Goal: Task Accomplishment & Management: Manage account settings

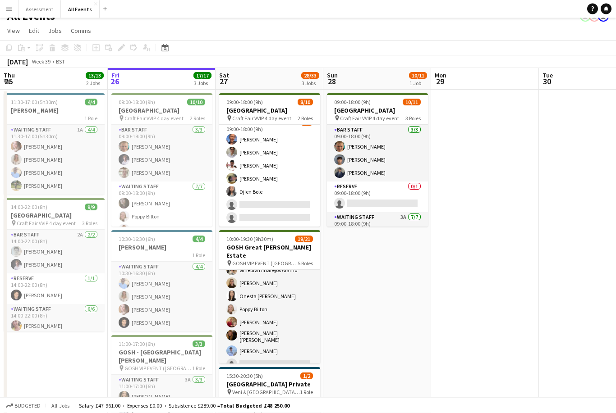
scroll to position [261, 0]
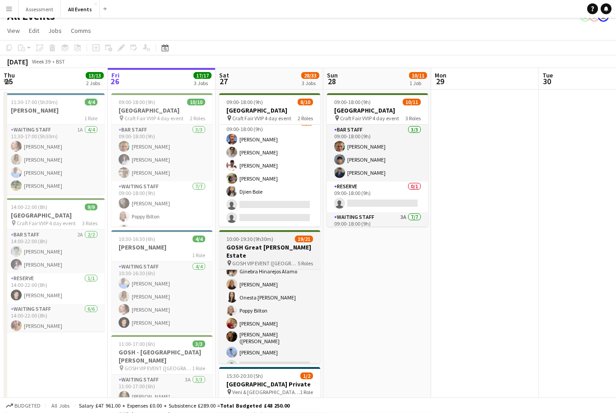
click at [287, 250] on h3 "GOSH Great [PERSON_NAME] Estate" at bounding box center [269, 252] width 101 height 16
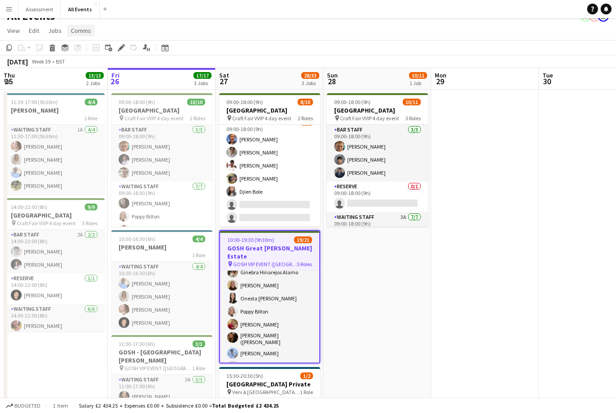
click at [82, 31] on span "Comms" at bounding box center [81, 31] width 20 height 8
click at [110, 71] on link "Create chat" at bounding box center [104, 69] width 75 height 19
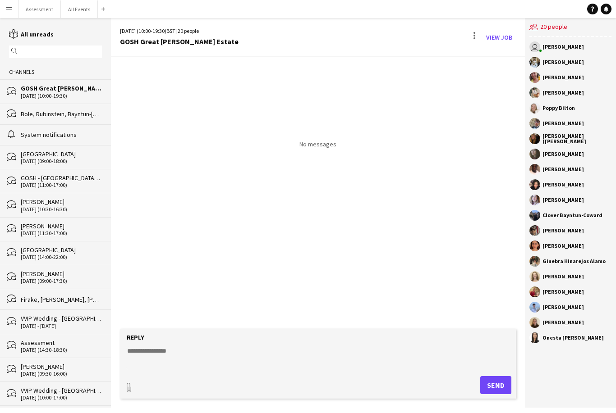
click at [274, 370] on textarea at bounding box center [319, 358] width 387 height 23
paste textarea "**********"
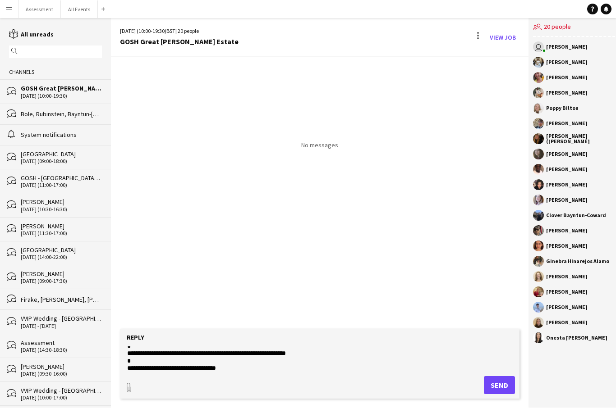
scroll to position [447, 0]
type textarea "**********"
click at [504, 394] on button "Send" at bounding box center [499, 385] width 31 height 18
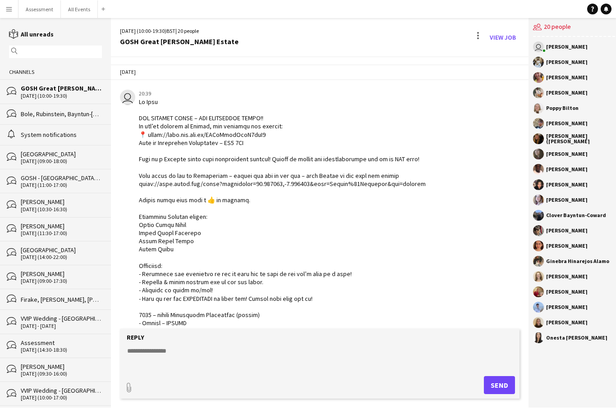
scroll to position [278, 0]
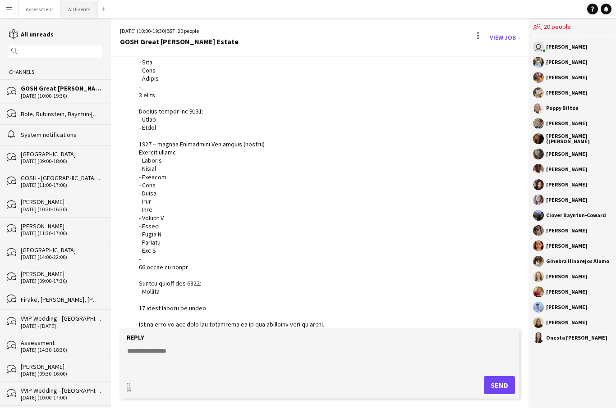
click at [69, 10] on button "All Events Close" at bounding box center [79, 9] width 37 height 18
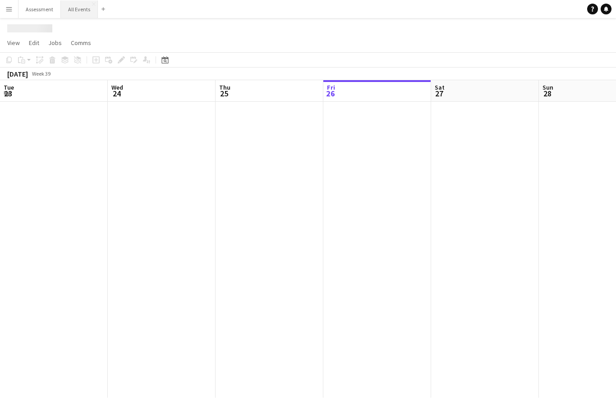
click at [77, 8] on button "All Events Close" at bounding box center [79, 9] width 37 height 18
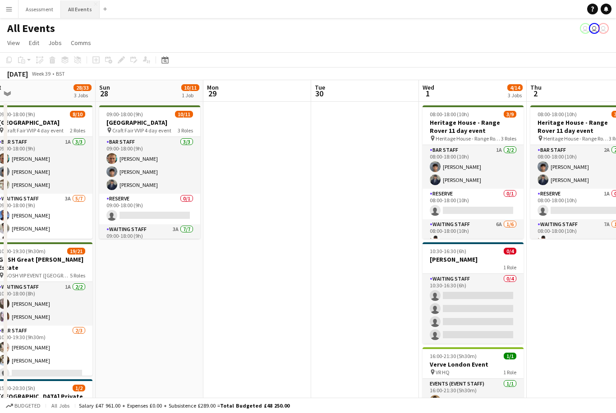
scroll to position [0, 228]
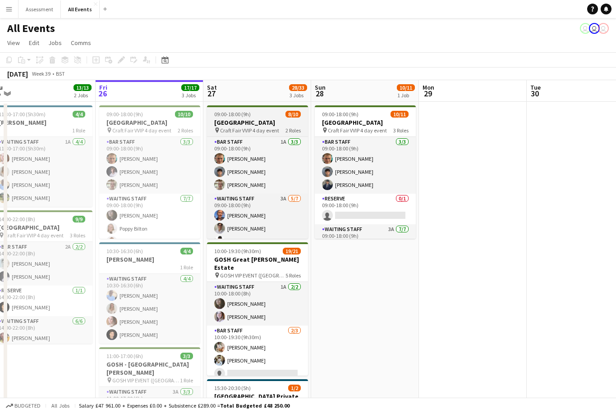
click at [261, 116] on div "09:00-18:00 (9h) 8/10" at bounding box center [257, 114] width 101 height 7
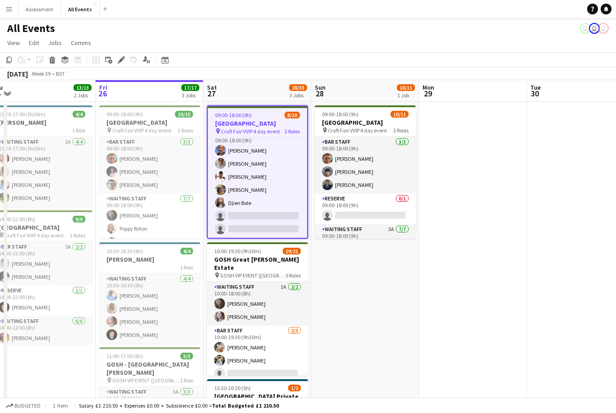
scroll to position [66, 0]
click at [83, 45] on span "Comms" at bounding box center [81, 43] width 20 height 8
click at [101, 83] on span "Create chat" at bounding box center [90, 81] width 32 height 8
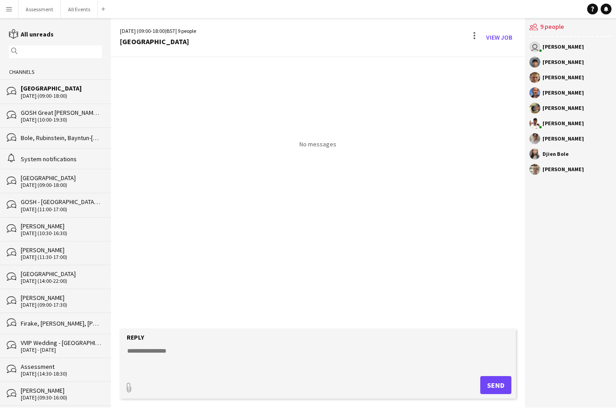
click at [211, 370] on textarea at bounding box center [319, 358] width 387 height 23
click at [181, 370] on textarea at bounding box center [319, 358] width 387 height 23
paste textarea "**********"
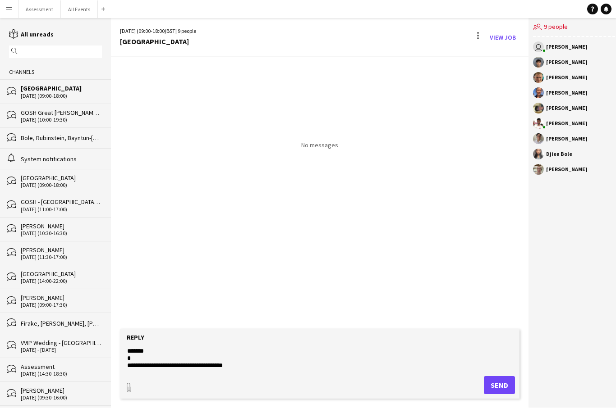
type textarea "**********"
click at [497, 394] on button "Send" at bounding box center [499, 385] width 31 height 18
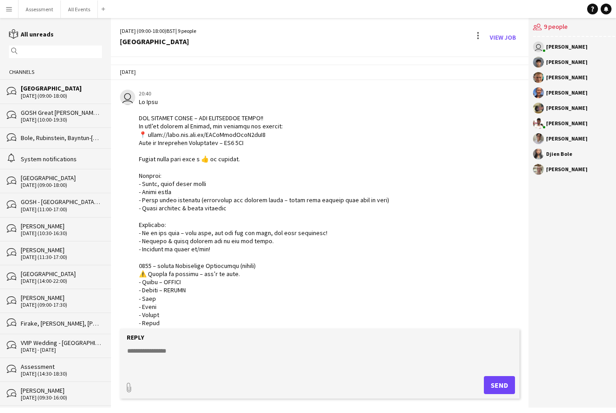
scroll to position [91, 0]
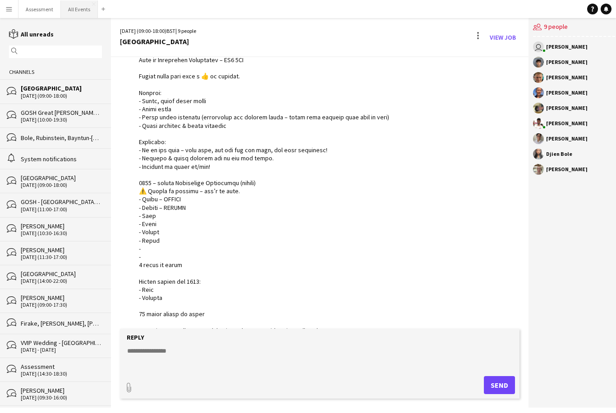
click at [78, 13] on button "All Events Close" at bounding box center [79, 9] width 37 height 18
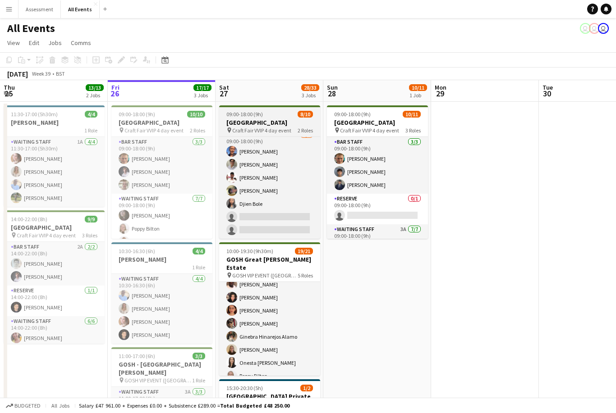
click at [282, 117] on div "09:00-18:00 (9h) 8/10" at bounding box center [269, 114] width 101 height 7
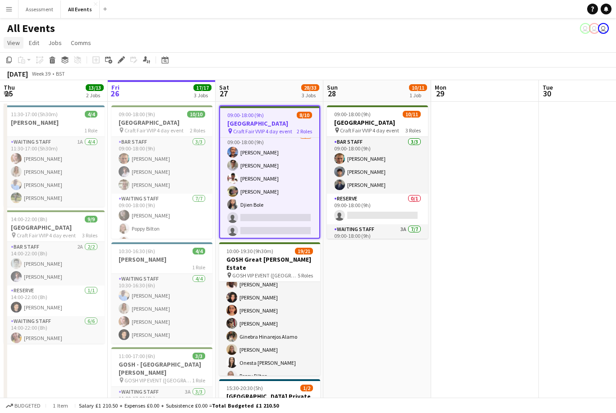
click at [13, 44] on span "View" at bounding box center [13, 43] width 13 height 8
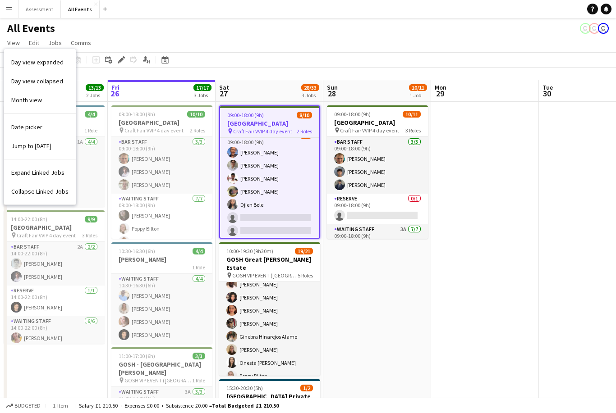
click at [8, 11] on app-icon "Menu" at bounding box center [8, 8] width 7 height 7
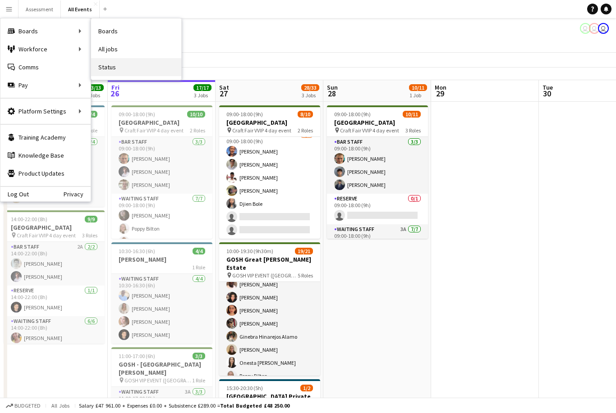
click at [116, 71] on link "Status" at bounding box center [136, 67] width 90 height 18
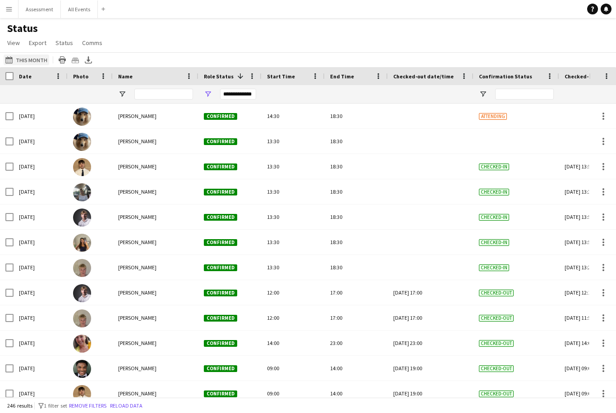
click at [26, 65] on button "26-09-2025 to 02-10-2025 This Month" at bounding box center [27, 60] width 46 height 11
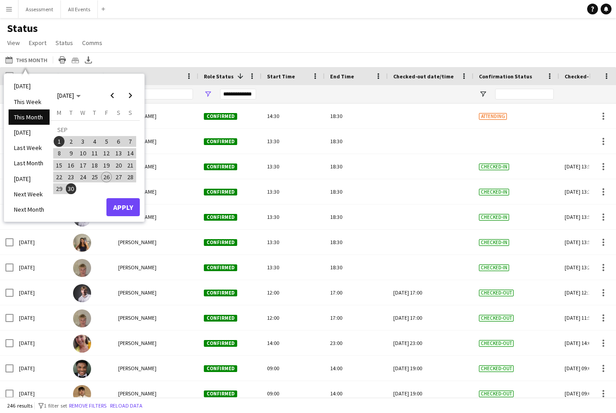
click at [121, 176] on span "27" at bounding box center [118, 177] width 11 height 11
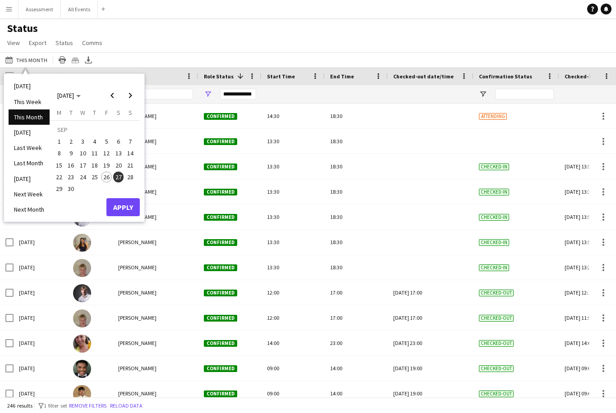
click at [123, 208] on button "Apply" at bounding box center [122, 207] width 33 height 18
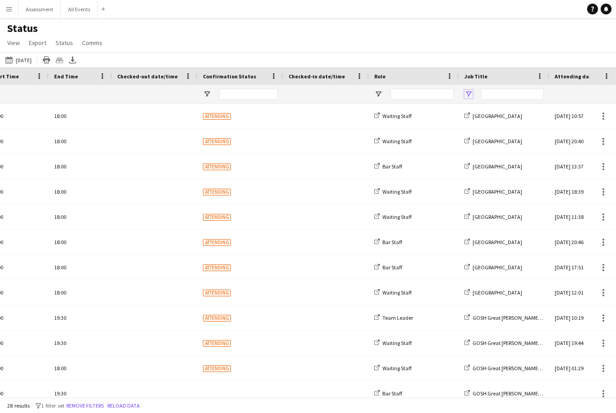
click at [470, 94] on span "Open Filter Menu" at bounding box center [468, 94] width 8 height 8
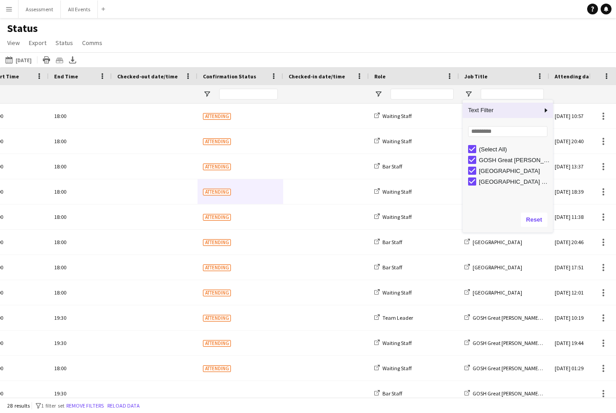
click at [496, 153] on div "(Select All)" at bounding box center [514, 149] width 71 height 7
type input "***"
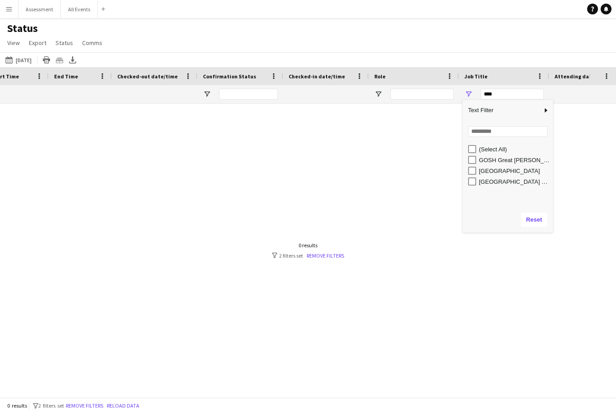
click at [503, 174] on div "[GEOGRAPHIC_DATA]" at bounding box center [514, 171] width 71 height 7
type input "**********"
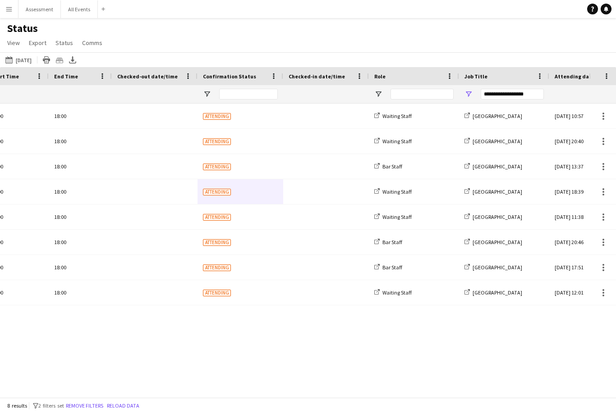
click at [417, 344] on div "Emily Reeve Confirmed 09:00 18:00 Attending Waiting Staff Heritage House Fri, 2…" at bounding box center [294, 251] width 589 height 294
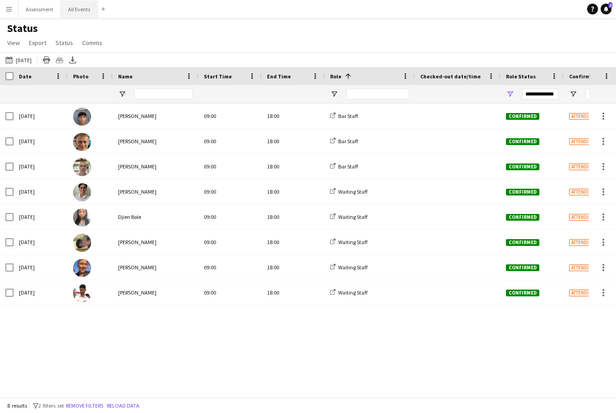
click at [79, 13] on button "All Events Close" at bounding box center [79, 9] width 37 height 18
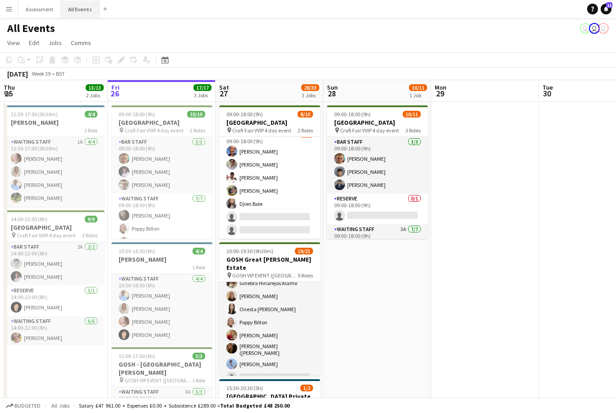
scroll to position [261, 0]
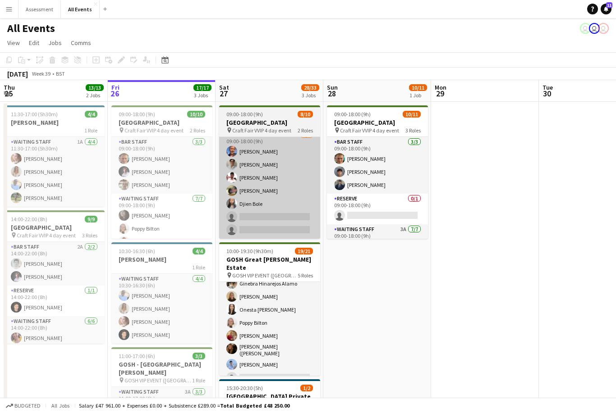
click at [286, 215] on app-card-role "Waiting Staff 3A 5/7 09:00-18:00 (9h) Erin Lambourn Emily Reeve Ahmed Al-Khayat…" at bounding box center [269, 184] width 101 height 109
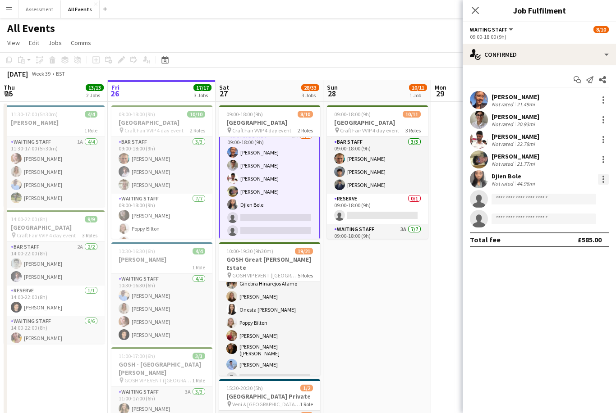
click at [604, 177] on div at bounding box center [603, 177] width 2 height 2
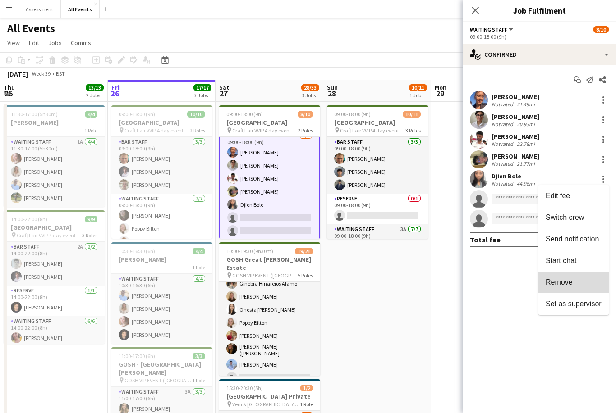
click at [581, 285] on span "Remove" at bounding box center [573, 283] width 56 height 8
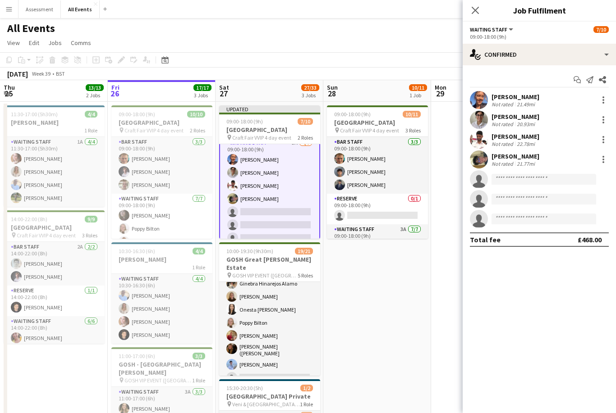
click at [406, 295] on app-date-cell "09:00-18:00 (9h) 10/11 Heritage House pin Craft Fair VVIP 4 day event 3 Roles B…" at bounding box center [377, 292] width 108 height 380
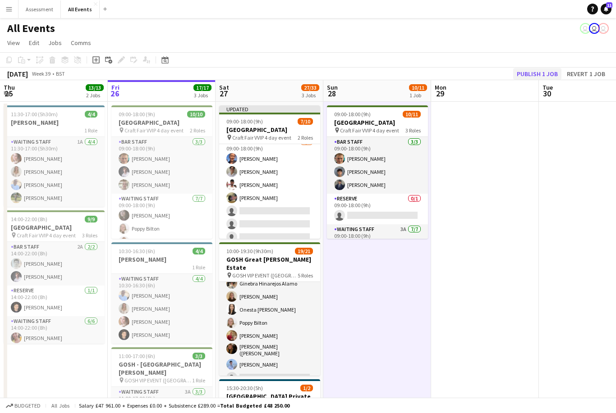
click at [539, 69] on button "Publish 1 job" at bounding box center [537, 74] width 48 height 12
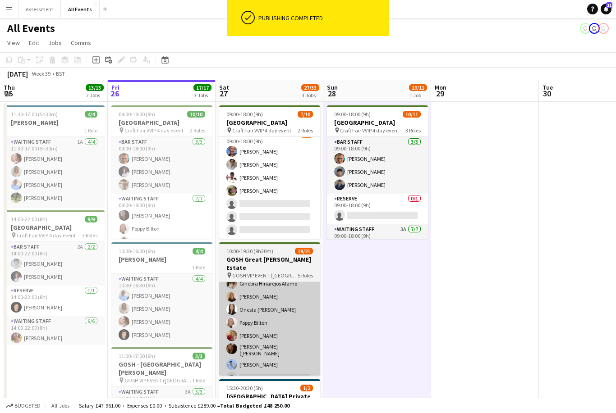
click at [279, 360] on app-card-role "Waiting Staff 1A 13/14 11:00-19:30 (8h30m) Annabel Smith Daniel Varga Olamide O…" at bounding box center [269, 284] width 101 height 203
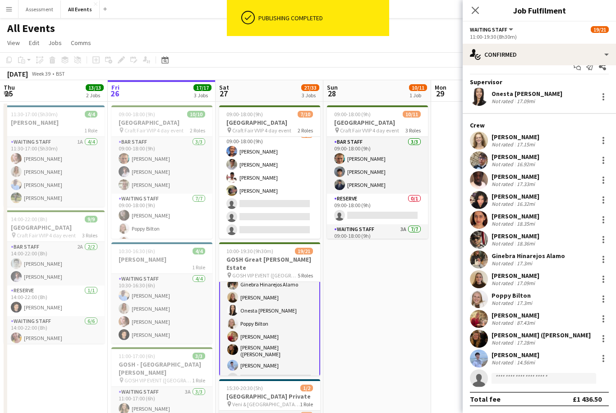
scroll to position [13, 0]
click at [527, 380] on input at bounding box center [543, 378] width 105 height 11
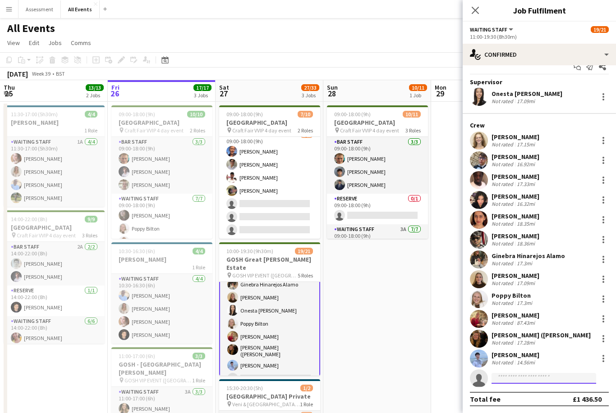
scroll to position [156, 0]
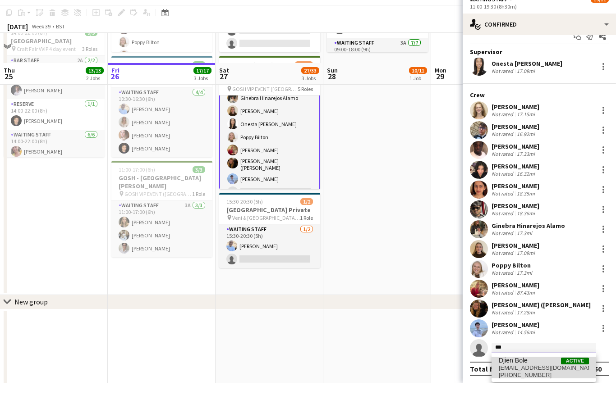
type input "***"
click at [539, 395] on span "[EMAIL_ADDRESS][DOMAIN_NAME]" at bounding box center [544, 398] width 90 height 7
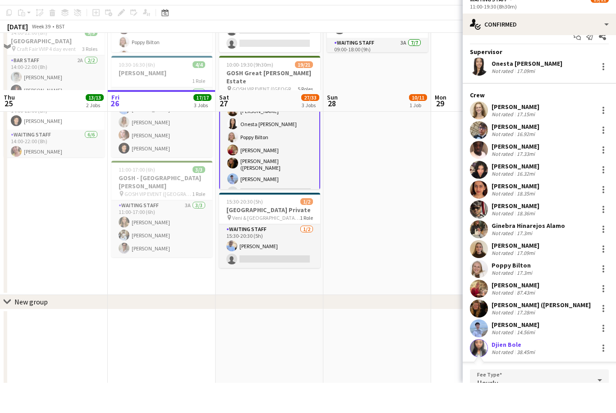
scroll to position [182, 0]
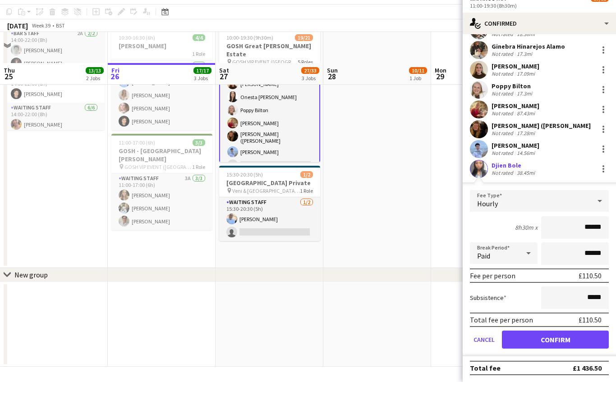
click at [550, 362] on button "Confirm" at bounding box center [555, 371] width 107 height 18
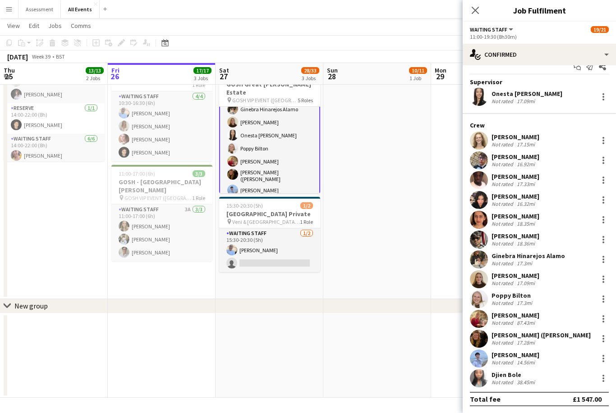
scroll to position [179, 0]
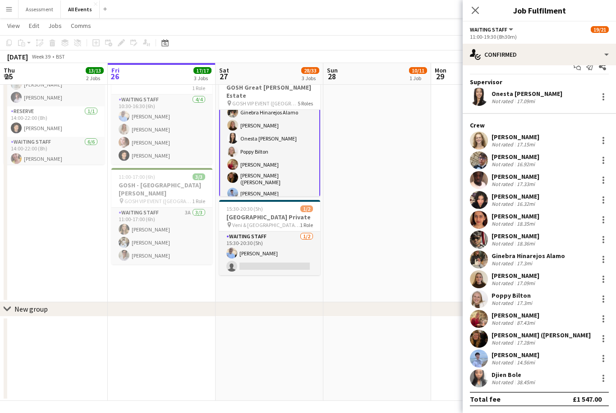
click at [411, 295] on app-date-cell "09:00-18:00 (9h) 10/11 Heritage House pin Craft Fair VVIP 4 day event 3 Roles B…" at bounding box center [377, 112] width 108 height 380
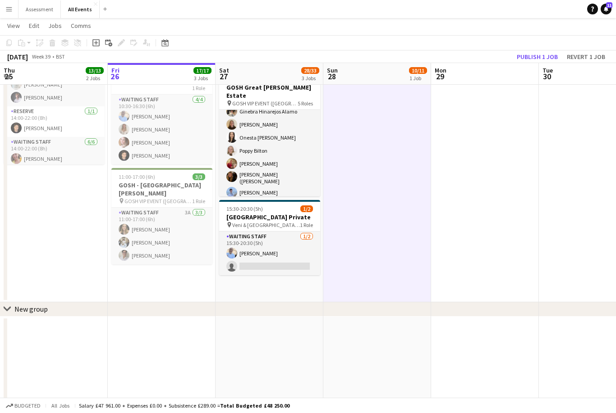
click at [423, 218] on app-date-cell "09:00-18:00 (9h) 10/11 Heritage House pin Craft Fair VVIP 4 day event 3 Roles B…" at bounding box center [377, 112] width 108 height 380
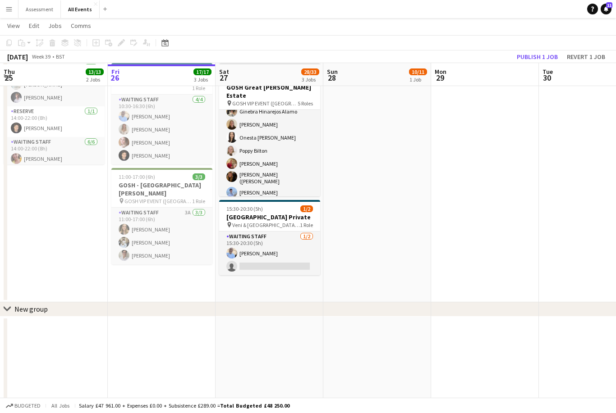
scroll to position [179, 0]
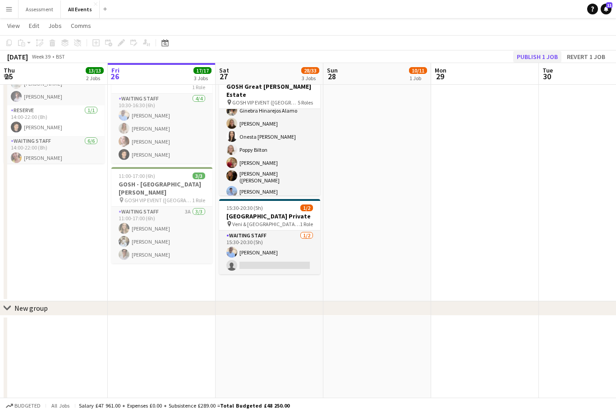
click at [539, 57] on button "Publish 1 job" at bounding box center [537, 57] width 48 height 12
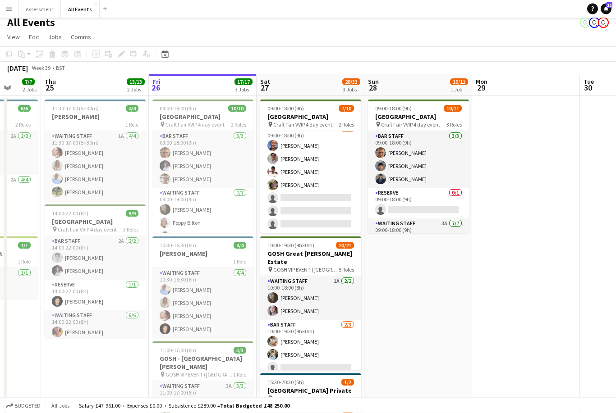
scroll to position [6, 0]
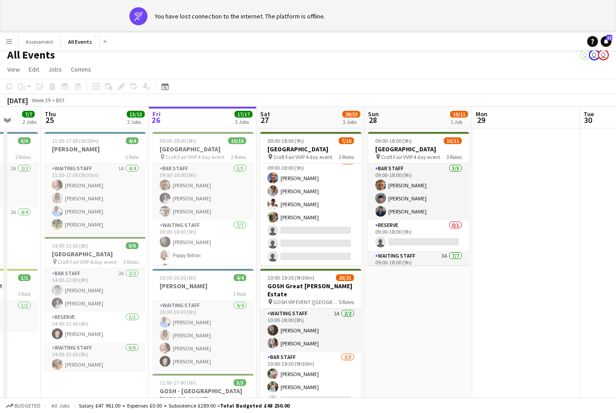
click at [537, 242] on app-date-cell at bounding box center [526, 318] width 108 height 380
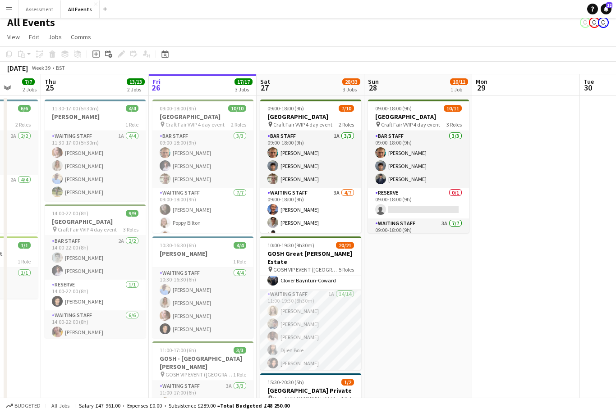
scroll to position [152, 0]
click at [606, 10] on icon at bounding box center [606, 8] width 5 height 5
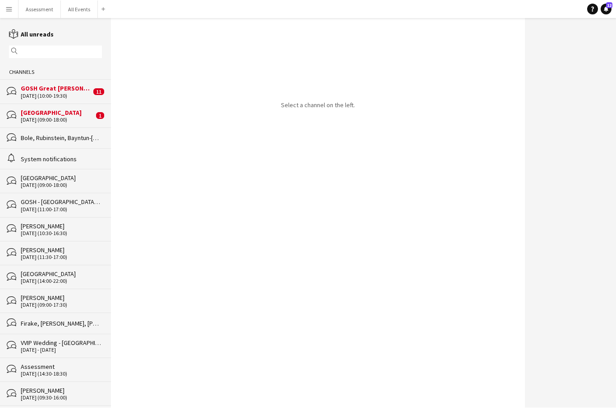
click at [72, 128] on div "bubbles Heritage House 27-09-2025 (09:00-18:00) 1" at bounding box center [55, 116] width 111 height 24
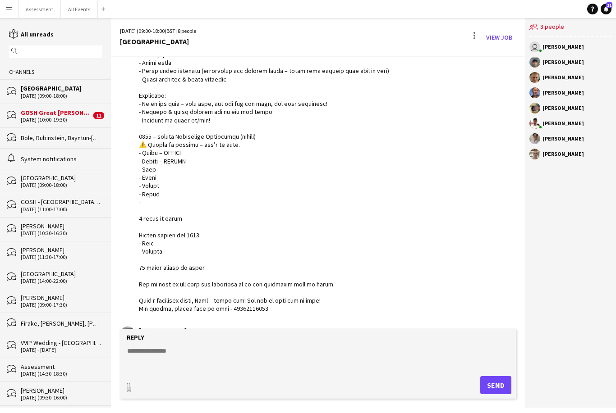
click at [74, 117] on div "GOSH Great Tew Estate" at bounding box center [56, 113] width 70 height 8
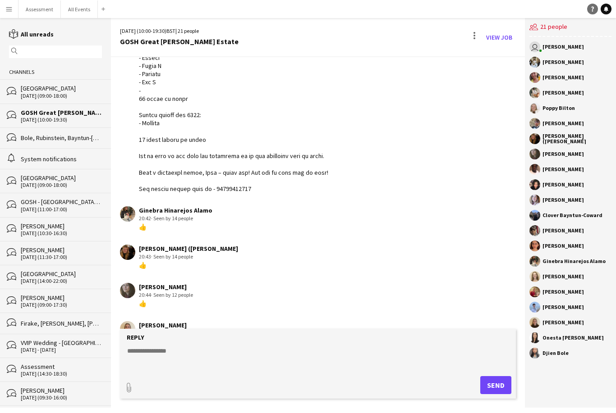
click at [592, 9] on icon at bounding box center [592, 9] width 3 height 5
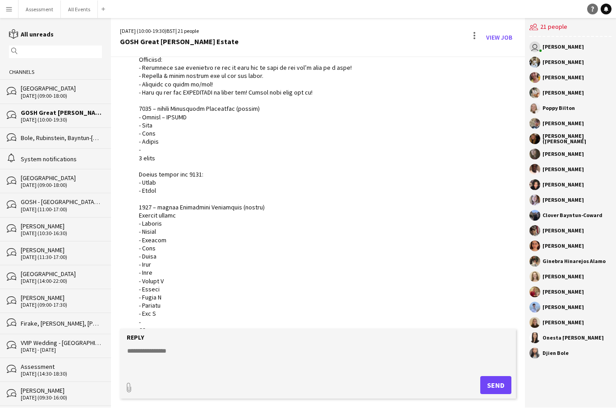
scroll to position [199, 0]
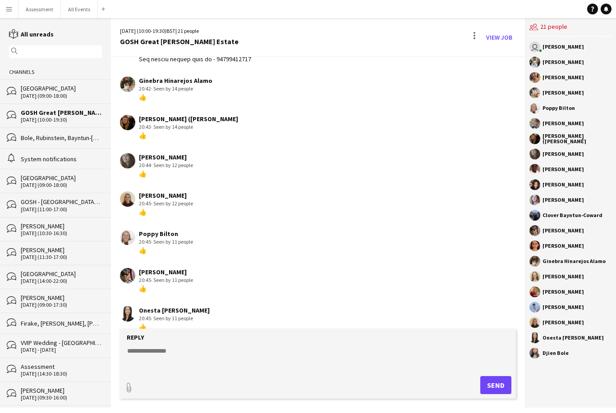
click at [220, 370] on textarea at bounding box center [319, 358] width 387 height 23
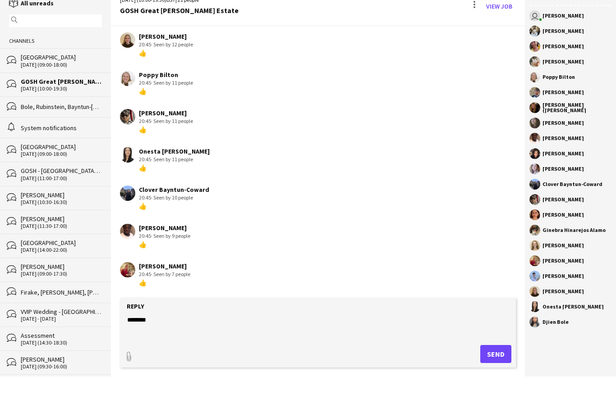
scroll to position [705, 0]
paste textarea "**********"
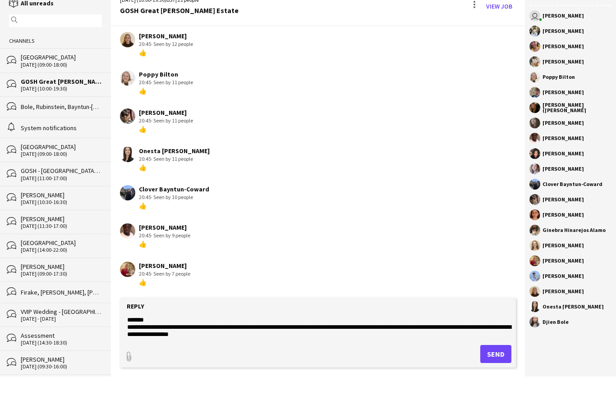
click at [133, 347] on textarea "**********" at bounding box center [319, 358] width 387 height 23
click at [299, 347] on textarea "**********" at bounding box center [319, 358] width 387 height 23
click at [250, 347] on textarea "**********" at bounding box center [319, 358] width 387 height 23
click at [252, 347] on textarea "**********" at bounding box center [319, 358] width 387 height 23
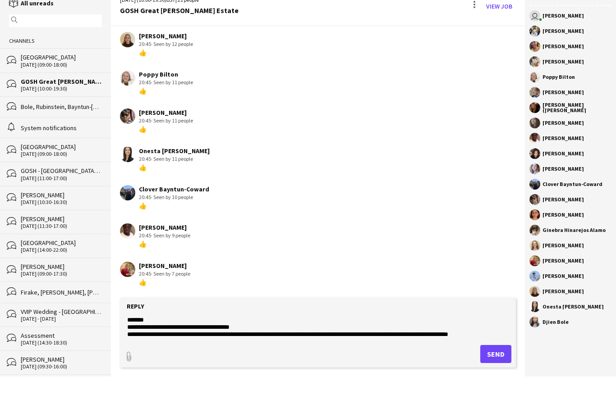
click at [170, 347] on textarea "**********" at bounding box center [319, 358] width 387 height 23
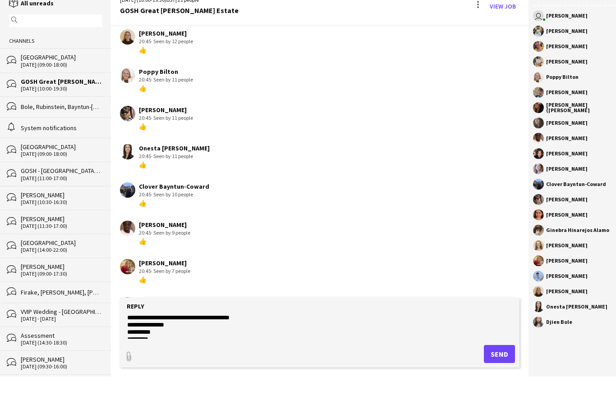
scroll to position [9, 0]
click at [225, 347] on textarea "**********" at bounding box center [319, 358] width 387 height 23
click at [133, 347] on textarea "**********" at bounding box center [319, 358] width 387 height 23
click at [217, 347] on textarea "**********" at bounding box center [319, 358] width 387 height 23
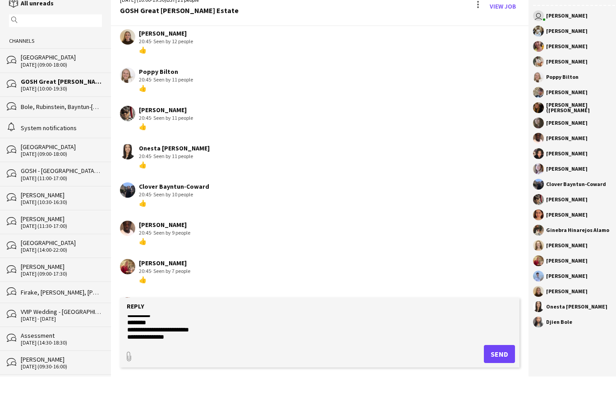
click at [138, 347] on textarea "**********" at bounding box center [319, 358] width 387 height 23
click at [144, 347] on textarea "**********" at bounding box center [319, 358] width 387 height 23
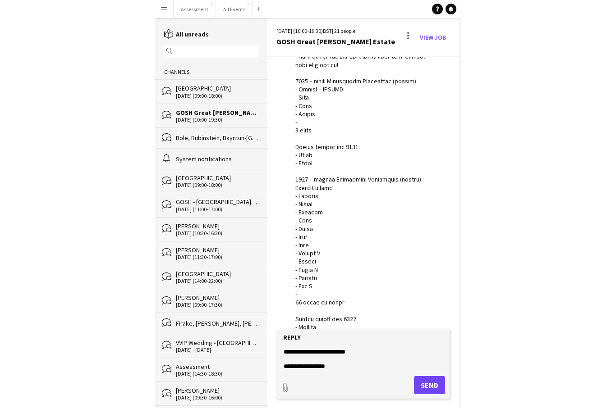
scroll to position [29, 0]
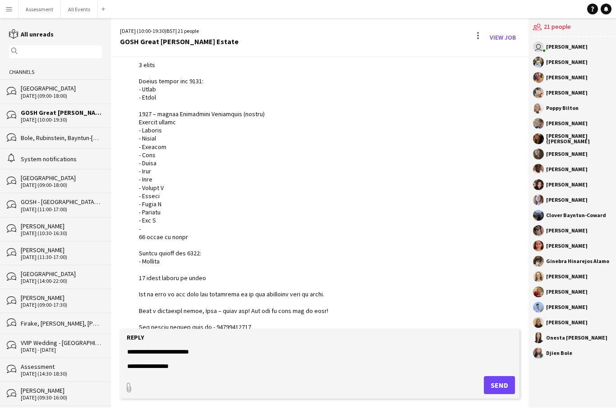
type textarea "**********"
click at [504, 387] on button "Send" at bounding box center [499, 385] width 31 height 18
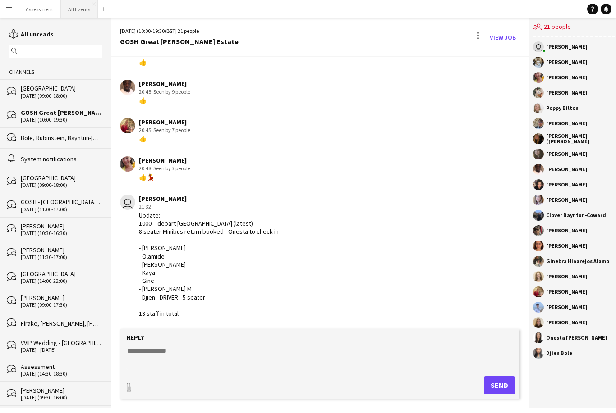
click at [78, 7] on button "All Events Close" at bounding box center [79, 9] width 37 height 18
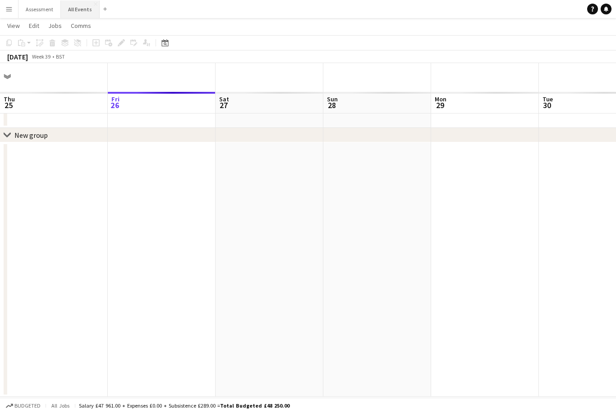
scroll to position [29, 0]
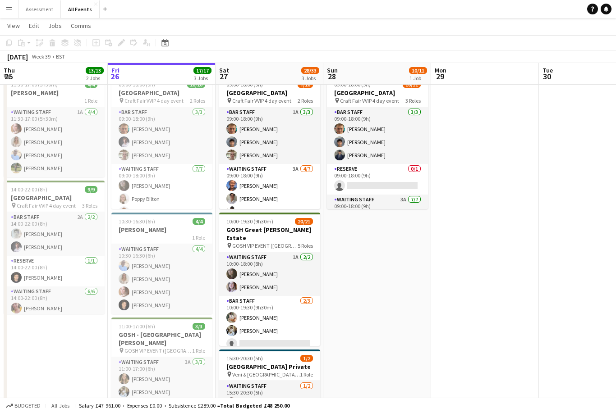
click at [13, 9] on button "Menu" at bounding box center [9, 9] width 18 height 18
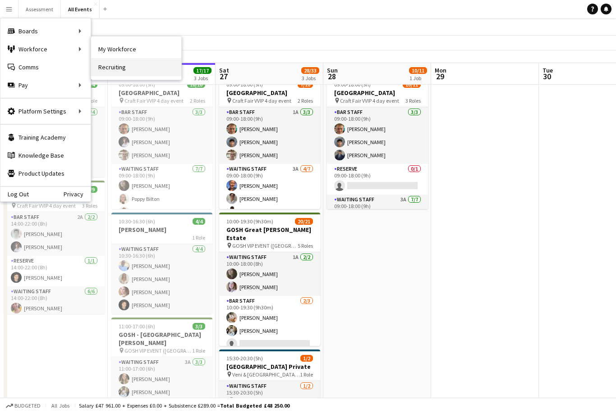
click at [119, 69] on link "Recruiting" at bounding box center [136, 67] width 90 height 18
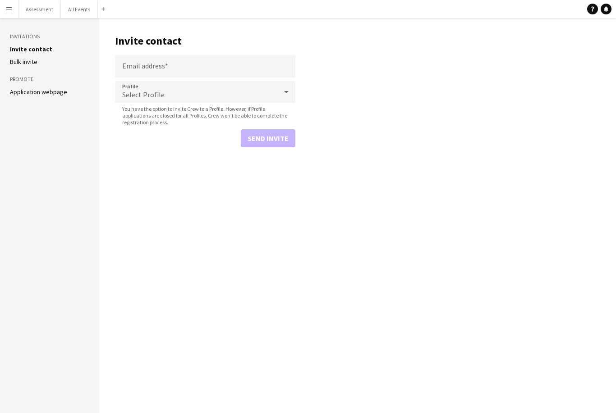
click at [55, 92] on link "Application webpage" at bounding box center [38, 92] width 57 height 8
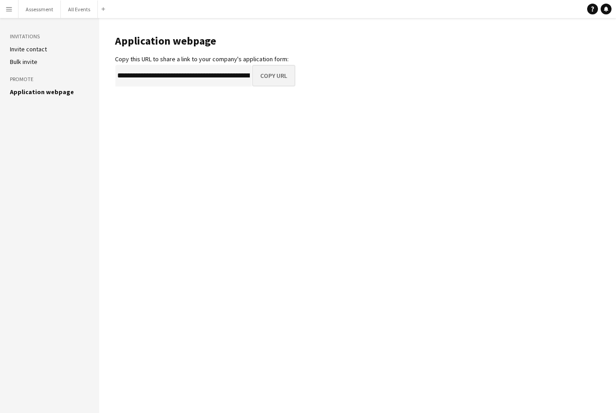
click at [282, 76] on button "Copy URL" at bounding box center [273, 76] width 43 height 22
click at [82, 34] on h3 "Invitations" at bounding box center [49, 36] width 79 height 8
click at [73, 39] on h3 "Invitations" at bounding box center [49, 36] width 79 height 8
click at [79, 45] on aside "Invitations Invite contact Bulk invite Promote Application webpage" at bounding box center [49, 215] width 99 height 395
click at [76, 42] on aside "Invitations Invite contact Bulk invite Promote Application webpage" at bounding box center [49, 215] width 99 height 395
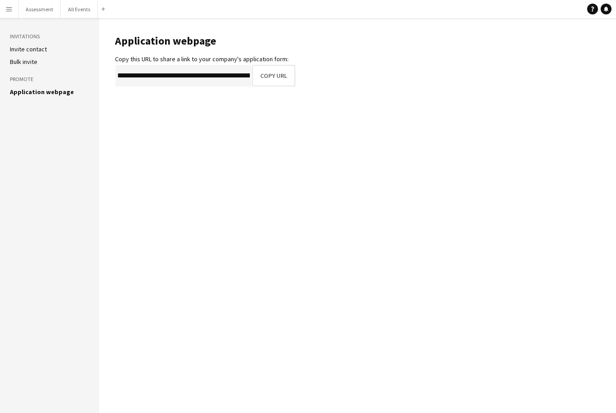
click at [75, 38] on h3 "Invitations" at bounding box center [49, 36] width 79 height 8
click at [77, 37] on h3 "Invitations" at bounding box center [49, 36] width 79 height 8
click at [81, 38] on h3 "Invitations" at bounding box center [49, 36] width 79 height 8
click at [80, 36] on h3 "Invitations" at bounding box center [49, 36] width 79 height 8
click at [76, 43] on aside "Invitations Invite contact Bulk invite Promote Application webpage" at bounding box center [49, 215] width 99 height 395
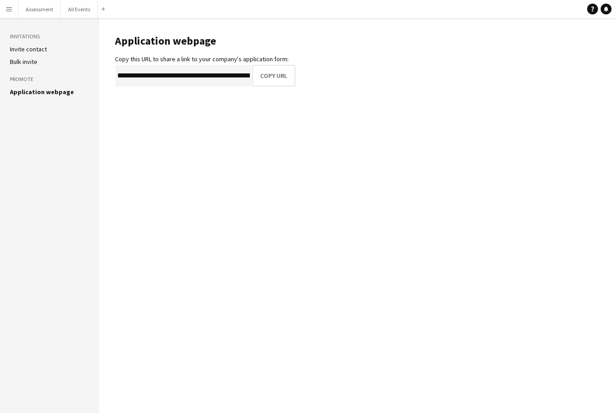
click at [78, 41] on aside "Invitations Invite contact Bulk invite Promote Application webpage" at bounding box center [49, 215] width 99 height 395
click at [83, 53] on li "Invite contact" at bounding box center [49, 49] width 79 height 8
click at [79, 38] on h3 "Invitations" at bounding box center [49, 36] width 79 height 8
click at [77, 37] on h3 "Invitations" at bounding box center [49, 36] width 79 height 8
click at [73, 34] on h3 "Invitations" at bounding box center [49, 36] width 79 height 8
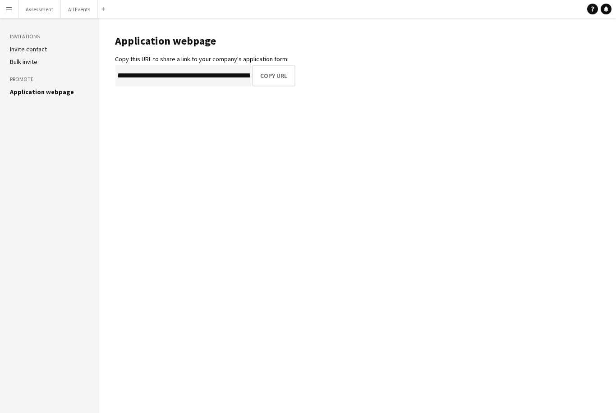
click at [77, 37] on h3 "Invitations" at bounding box center [49, 36] width 79 height 8
click at [76, 39] on h3 "Invitations" at bounding box center [49, 36] width 79 height 8
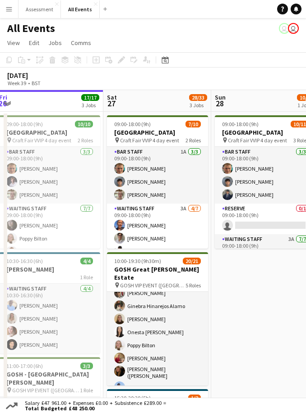
scroll to position [261, 0]
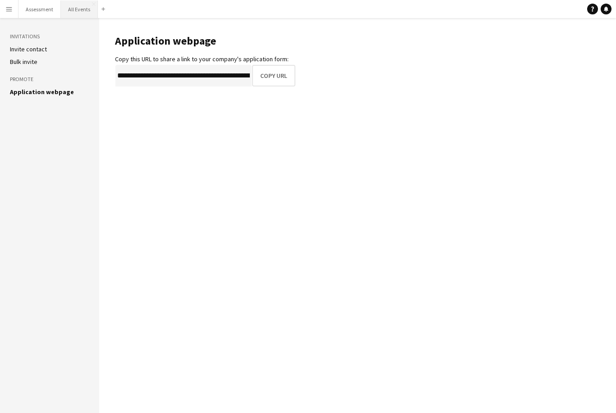
click at [75, 11] on button "All Events Close" at bounding box center [79, 9] width 37 height 18
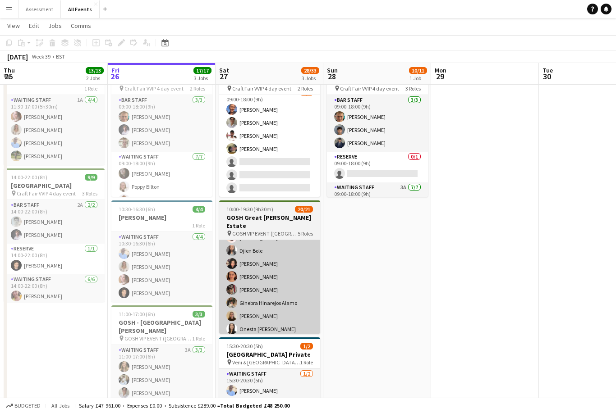
click at [278, 291] on app-card-role "Waiting Staff 1A 14/14 11:00-19:30 (8h30m) Annabel Smith Daniel Varga Olamide O…" at bounding box center [269, 291] width 101 height 203
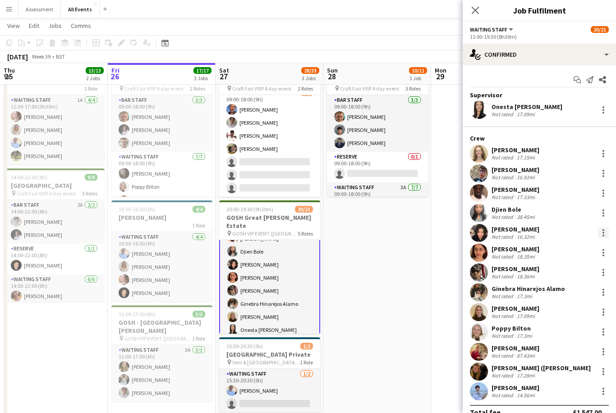
click at [605, 231] on div at bounding box center [603, 233] width 11 height 11
click at [583, 334] on span "Remove" at bounding box center [573, 336] width 56 height 8
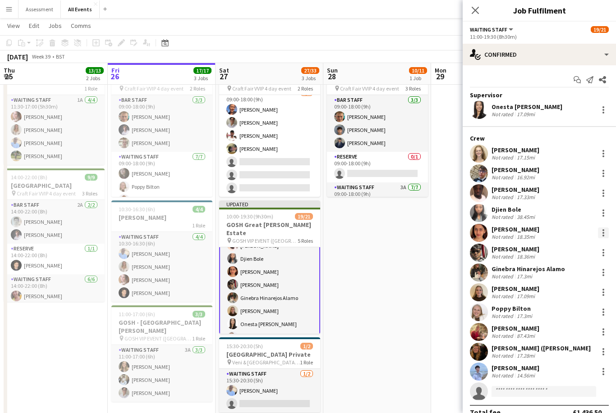
click at [606, 232] on div at bounding box center [603, 233] width 11 height 11
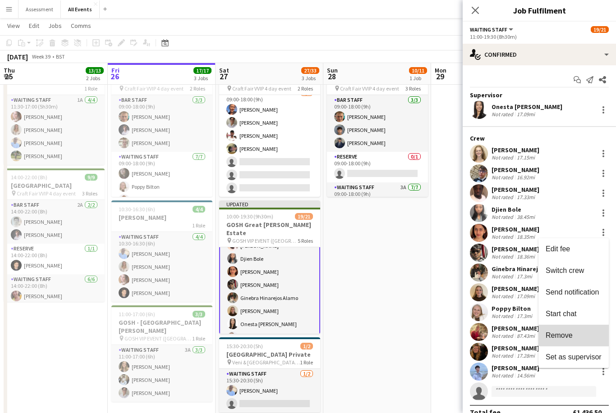
click at [578, 334] on span "Remove" at bounding box center [573, 336] width 56 height 8
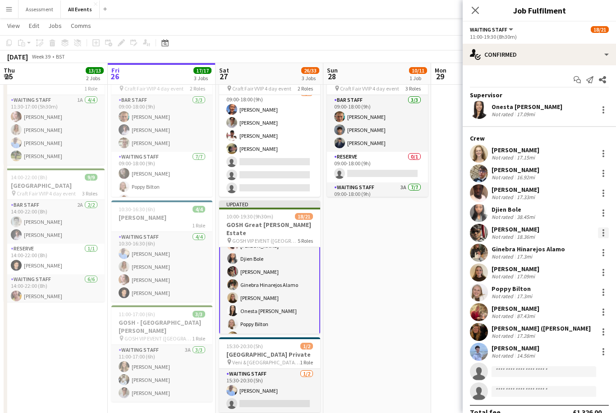
click at [606, 231] on div at bounding box center [603, 233] width 11 height 11
click at [574, 334] on span "Remove" at bounding box center [573, 336] width 56 height 8
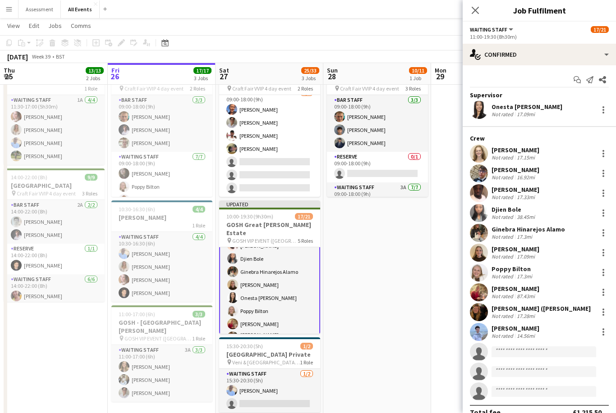
click at [394, 302] on app-date-cell "09:00-18:00 (9h) 10/11 Heritage House pin Craft Fair VVIP 4 day event 3 Roles B…" at bounding box center [377, 250] width 108 height 380
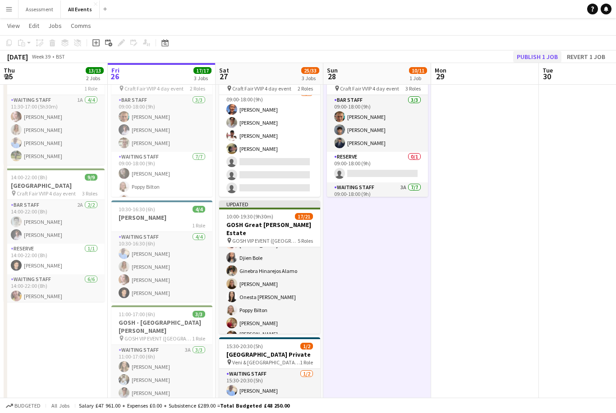
click at [536, 60] on button "Publish 1 job" at bounding box center [537, 57] width 48 height 12
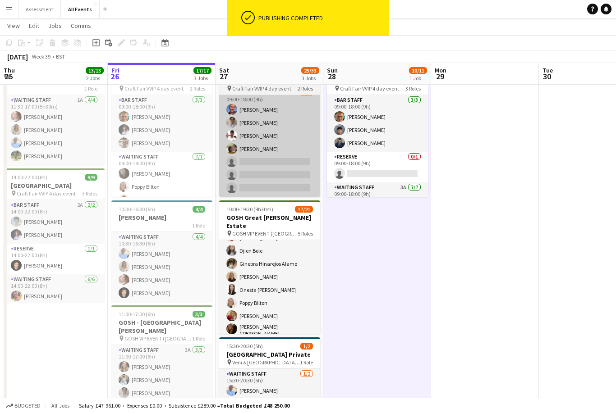
click at [286, 165] on app-card-role "Waiting Staff 3A 4/7 09:00-18:00 (9h) Erin Lambourn Emily Reeve Ahmed Al-Khayat…" at bounding box center [269, 142] width 101 height 109
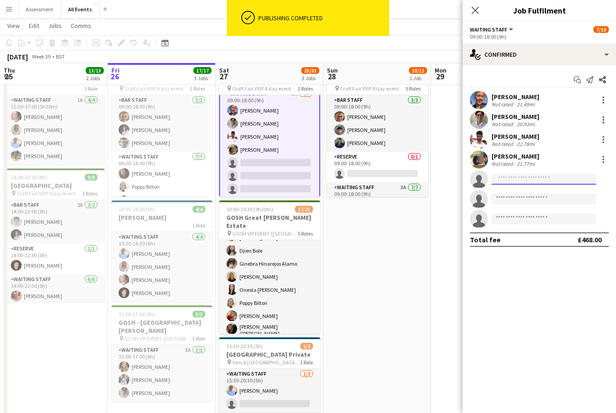
click at [534, 184] on input at bounding box center [543, 179] width 105 height 11
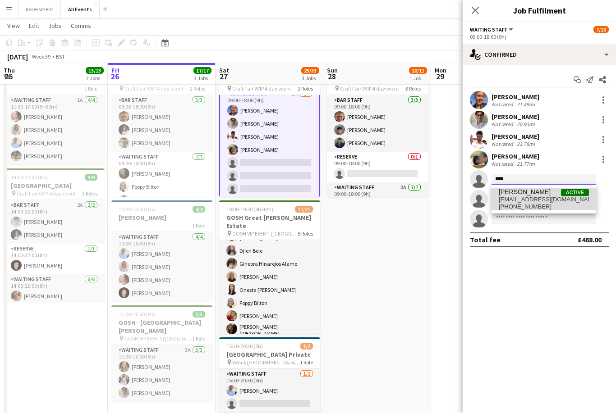
type input "****"
click at [533, 199] on span "riyapanwar8755@gmail.com" at bounding box center [544, 199] width 90 height 7
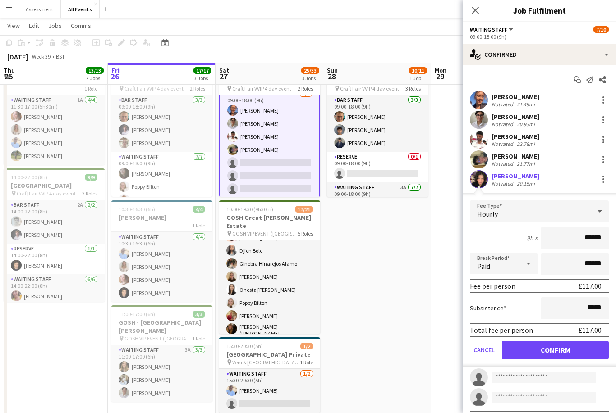
click at [556, 350] on button "Confirm" at bounding box center [555, 350] width 107 height 18
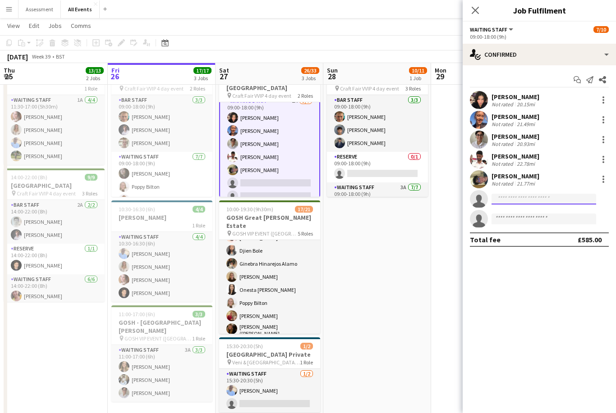
click at [534, 202] on input at bounding box center [543, 199] width 105 height 11
type input "****"
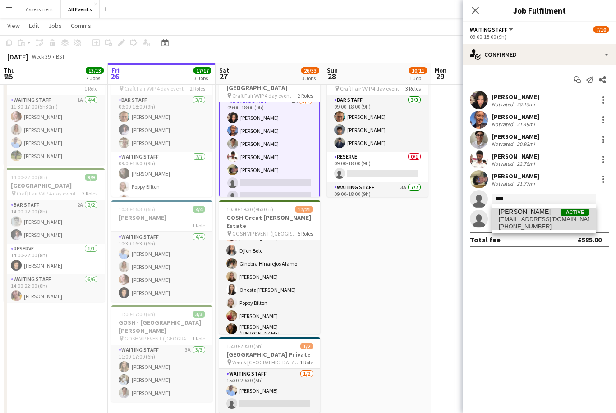
click at [531, 221] on span "janviasoni02@gmail.com" at bounding box center [544, 219] width 90 height 7
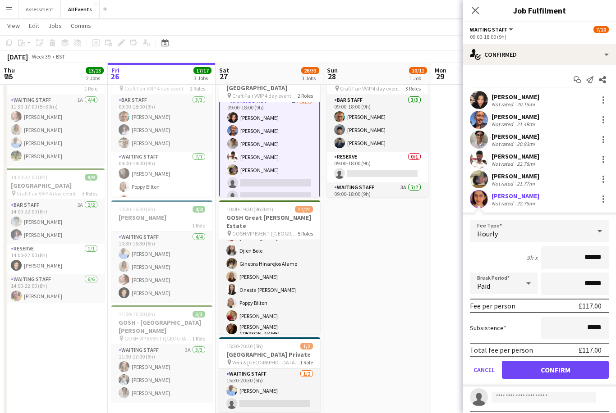
click at [564, 373] on button "Confirm" at bounding box center [555, 370] width 107 height 18
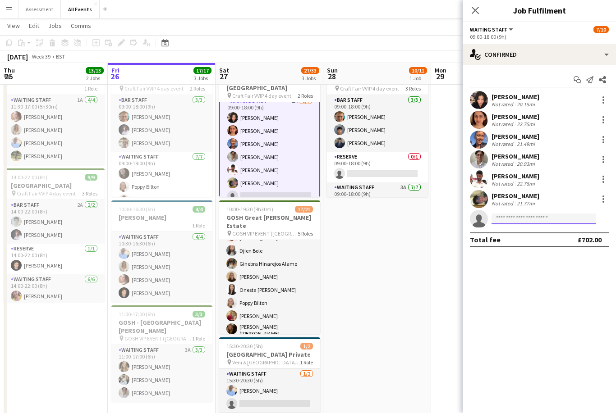
click at [526, 216] on input at bounding box center [543, 219] width 105 height 11
type input "***"
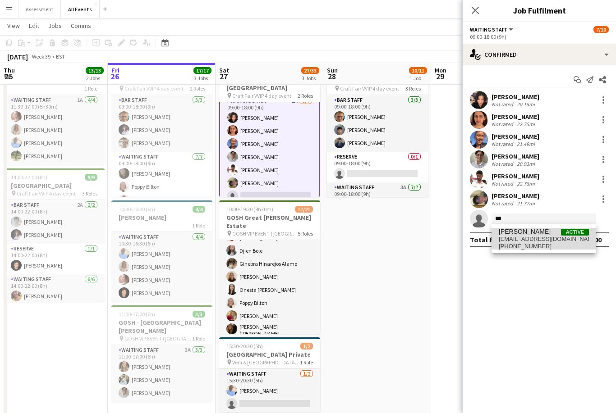
click at [531, 242] on span "kavya8amin@gmail.com" at bounding box center [544, 239] width 90 height 7
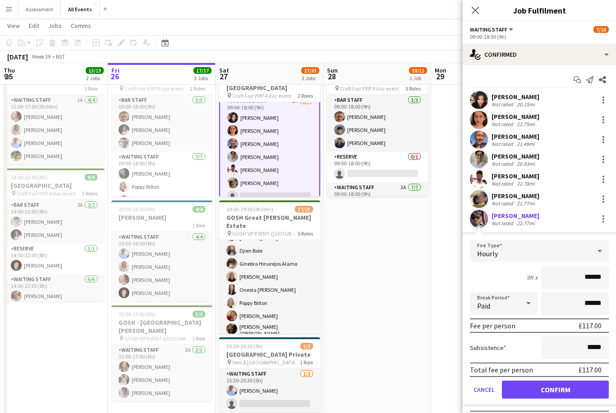
click at [566, 397] on button "Confirm" at bounding box center [555, 390] width 107 height 18
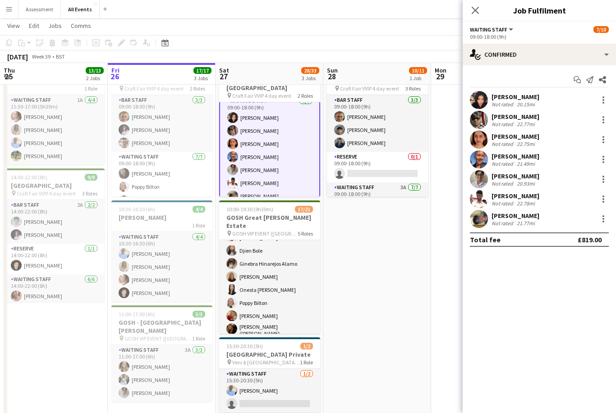
click at [432, 311] on app-date-cell at bounding box center [485, 250] width 108 height 380
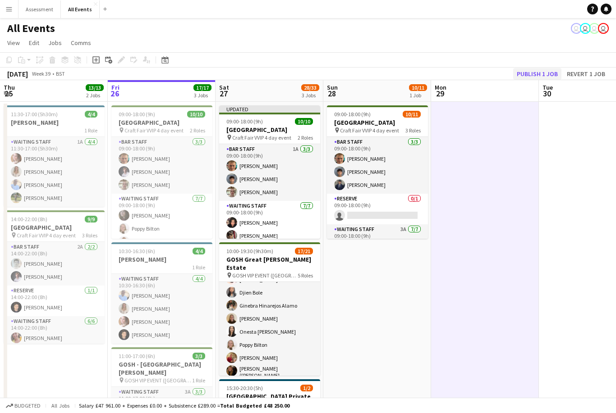
click at [542, 73] on button "Publish 1 job" at bounding box center [537, 74] width 48 height 12
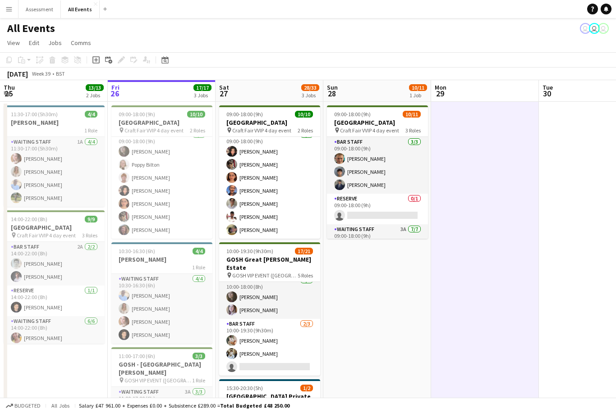
scroll to position [6, 0]
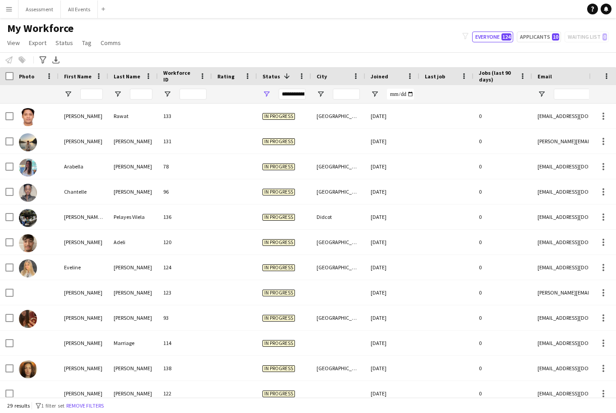
click at [10, 11] on app-icon "Menu" at bounding box center [8, 8] width 7 height 7
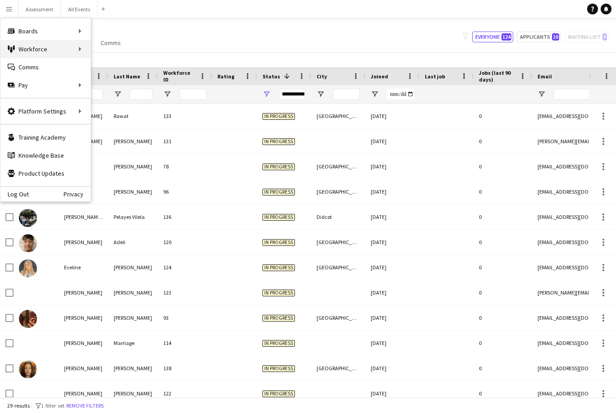
click at [61, 47] on div "Workforce Workforce" at bounding box center [45, 49] width 90 height 18
click at [73, 51] on div "Workforce Workforce" at bounding box center [45, 49] width 90 height 18
click at [41, 53] on div "Workforce Workforce" at bounding box center [45, 49] width 90 height 18
click at [316, 52] on div "My Workforce View Views Default view New view Update view Delete view Edit name…" at bounding box center [308, 37] width 616 height 31
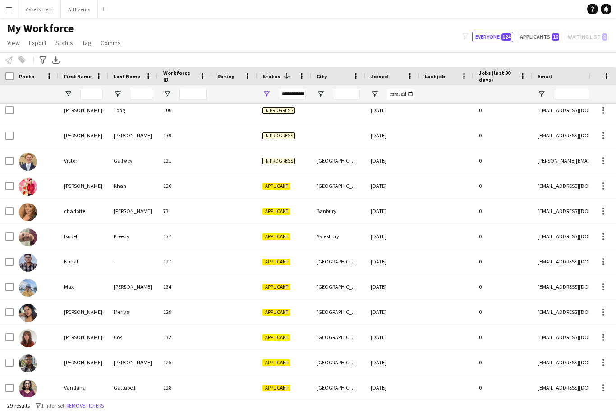
scroll to position [409, 0]
click at [541, 37] on button "Applicants 10" at bounding box center [539, 37] width 44 height 11
type input "**********"
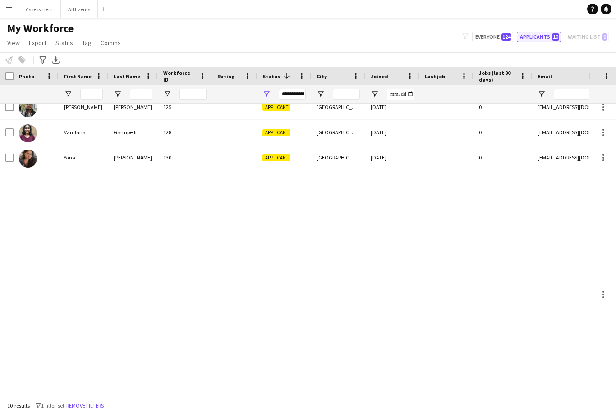
scroll to position [0, 0]
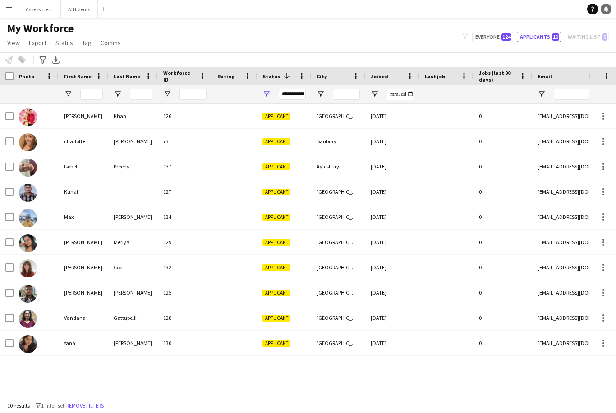
click at [607, 10] on icon at bounding box center [606, 8] width 5 height 5
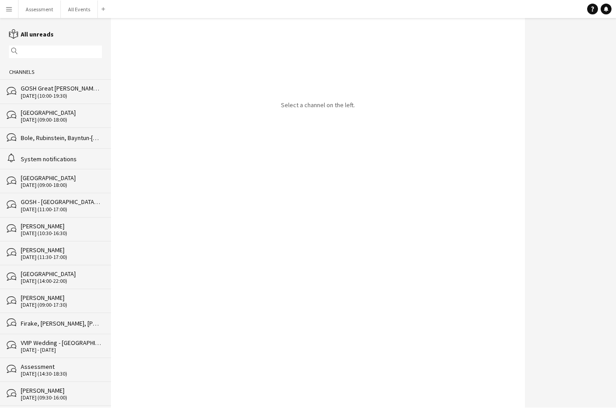
click at [69, 95] on div "[DATE] (10:00-19:30)" at bounding box center [61, 96] width 81 height 6
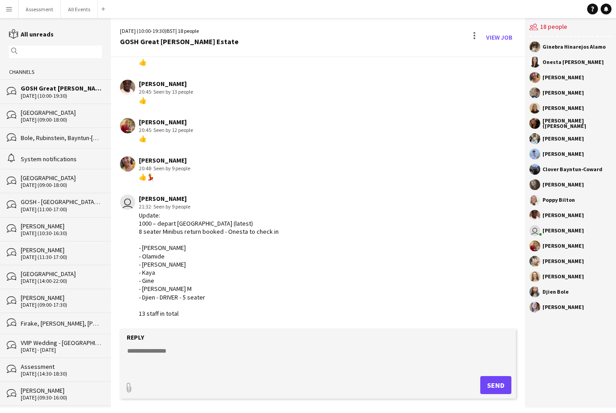
scroll to position [29, 0]
click at [71, 109] on div "[GEOGRAPHIC_DATA]" at bounding box center [61, 113] width 81 height 8
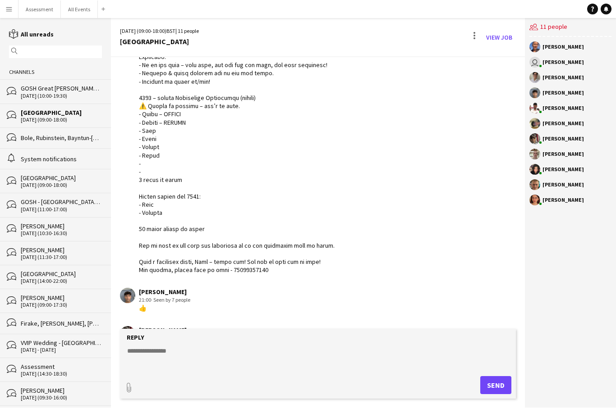
scroll to position [176, 0]
click at [15, 9] on button "Menu" at bounding box center [9, 9] width 18 height 18
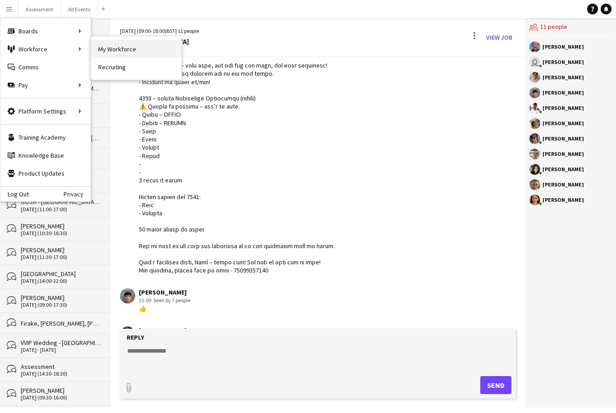
click at [119, 48] on link "My Workforce" at bounding box center [136, 49] width 90 height 18
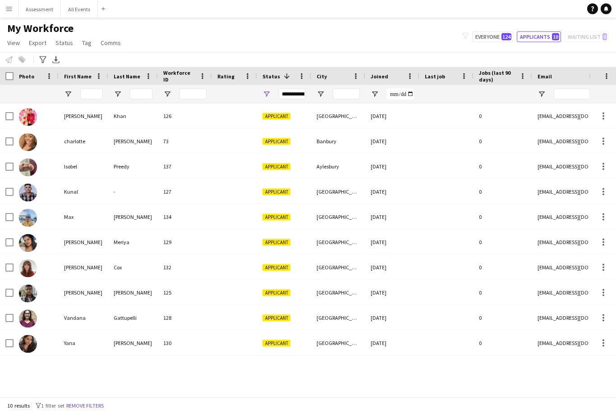
scroll to position [9, 0]
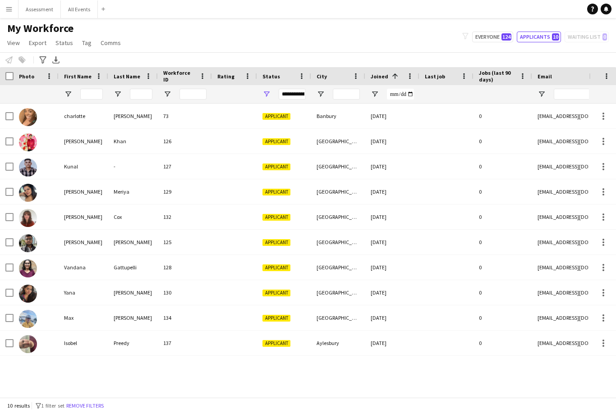
click at [201, 336] on div "137" at bounding box center [185, 343] width 54 height 25
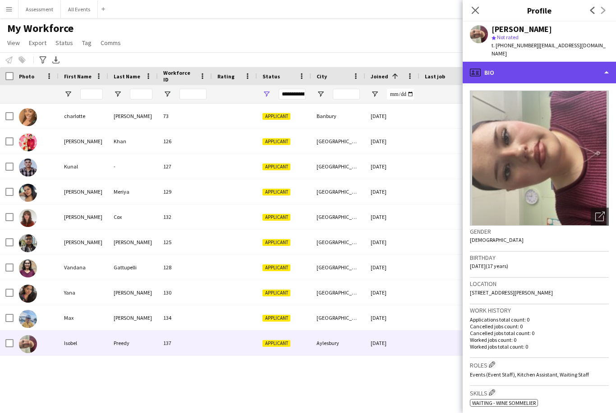
click at [546, 62] on div "profile Bio" at bounding box center [539, 73] width 153 height 22
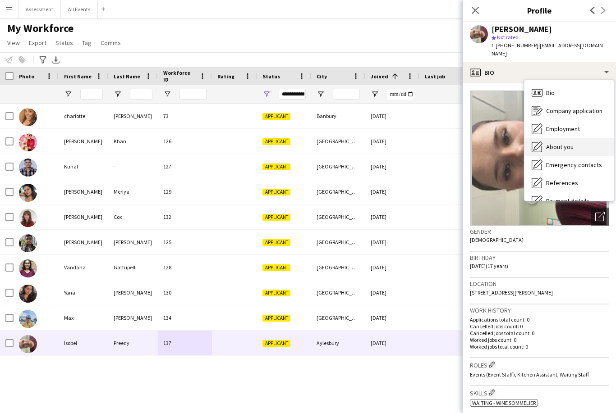
click at [566, 143] on span "About you" at bounding box center [559, 147] width 27 height 8
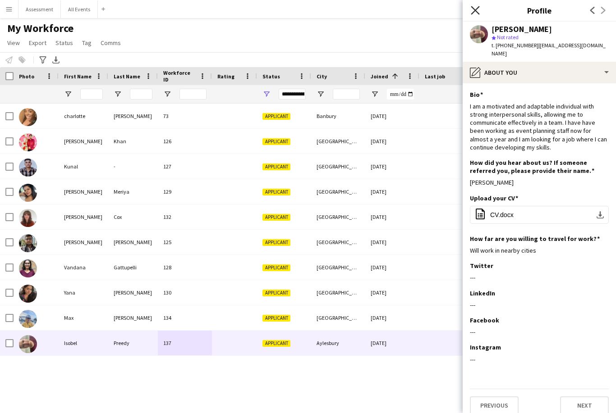
click at [476, 11] on icon at bounding box center [475, 10] width 9 height 9
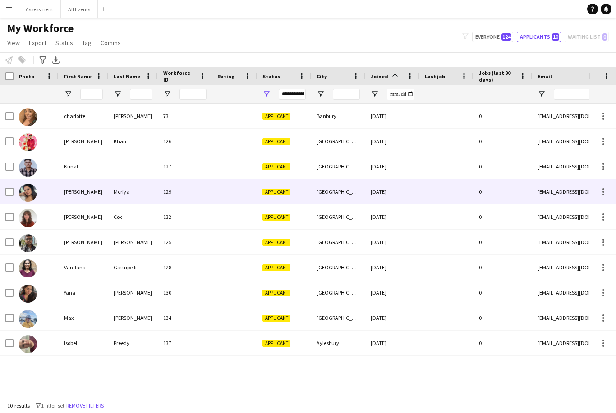
click at [128, 186] on div "Meriya" at bounding box center [133, 191] width 50 height 25
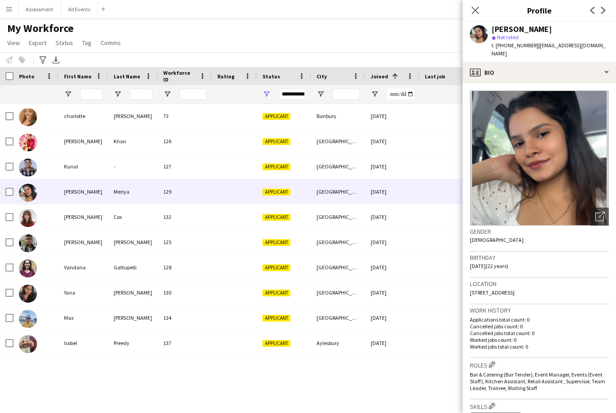
click at [305, 25] on div "My Workforce View Views Default view New view Update view Delete view Edit name…" at bounding box center [308, 37] width 616 height 31
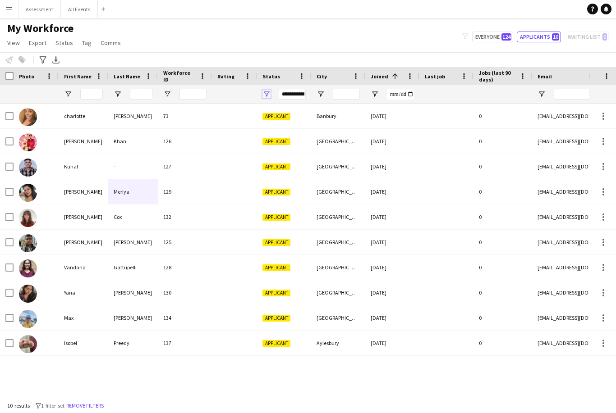
click at [264, 90] on span "Open Filter Menu" at bounding box center [266, 94] width 8 height 8
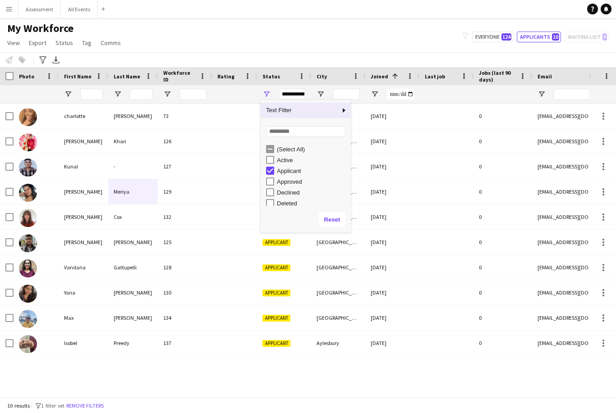
click at [292, 168] on div "Applicant" at bounding box center [312, 171] width 71 height 7
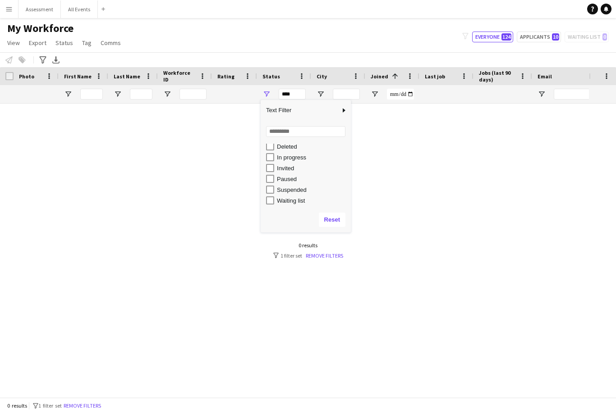
scroll to position [57, 0]
click at [301, 154] on div "In progress" at bounding box center [312, 157] width 71 height 7
type input "**********"
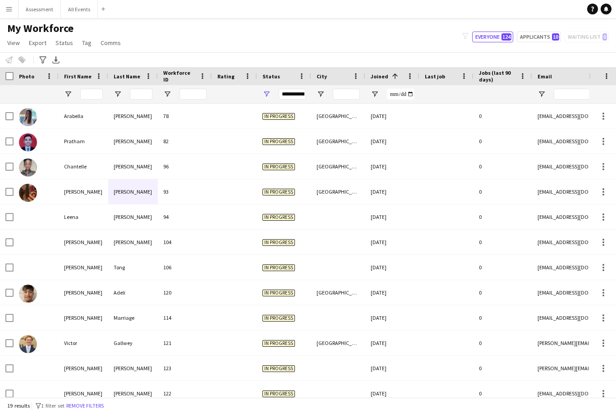
click at [389, 30] on div "My Workforce View Views Default view New view Update view Delete view Edit name…" at bounding box center [308, 37] width 616 height 31
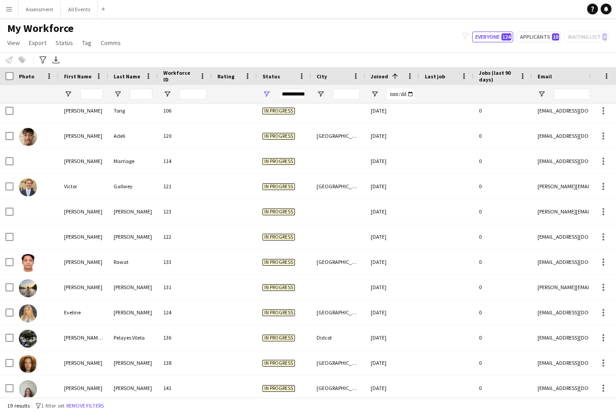
scroll to position [29, 0]
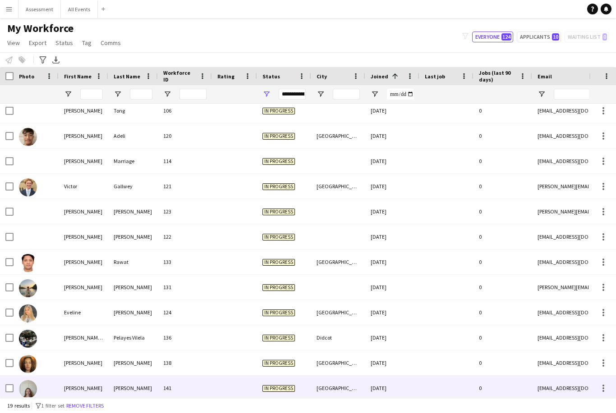
click at [381, 376] on div "[DATE]" at bounding box center [392, 388] width 54 height 25
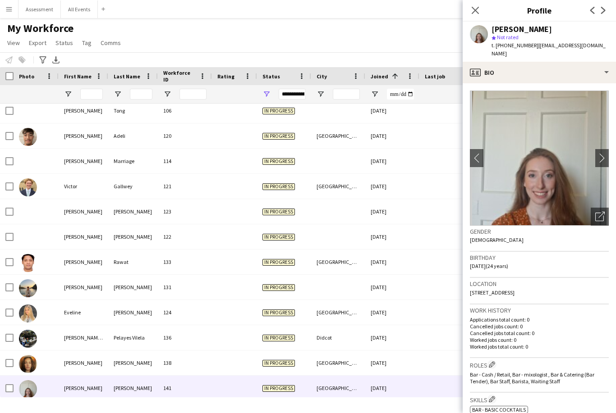
click at [391, 401] on div "[DATE]" at bounding box center [392, 413] width 54 height 25
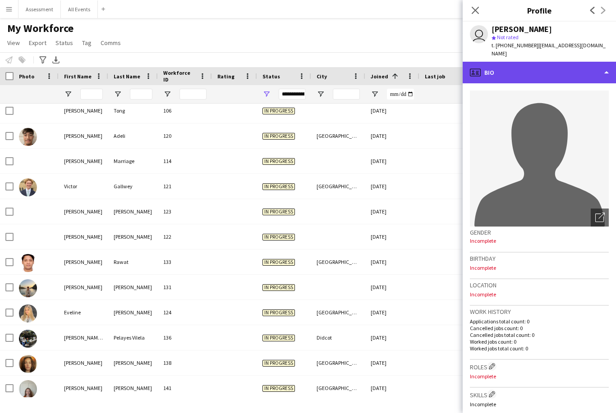
click at [543, 62] on div "profile Bio" at bounding box center [539, 73] width 153 height 22
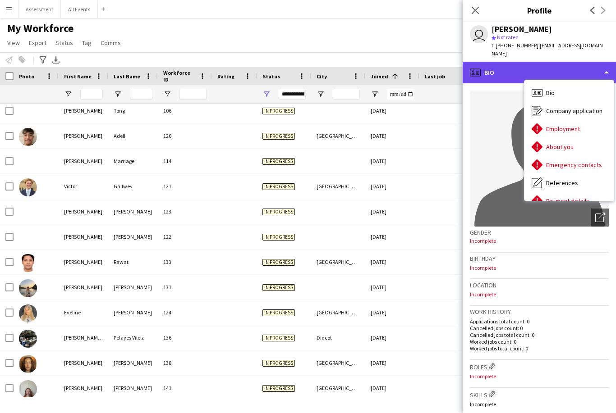
click at [556, 67] on div "profile Bio" at bounding box center [539, 73] width 153 height 22
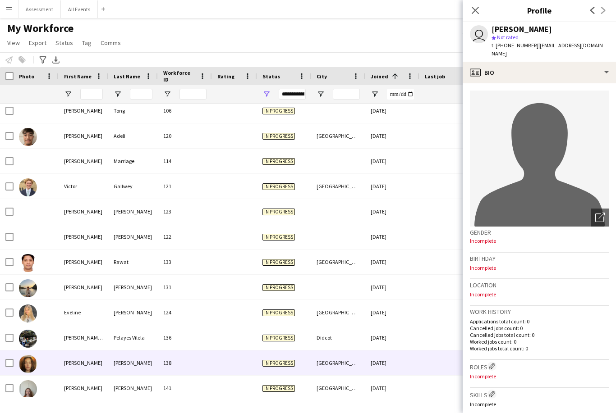
click at [392, 351] on div "[DATE]" at bounding box center [392, 363] width 54 height 25
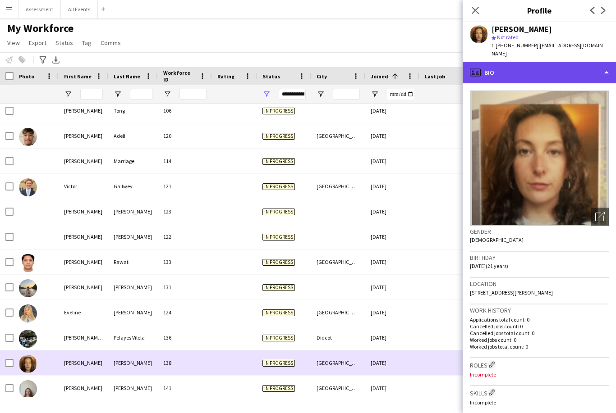
click at [549, 67] on div "profile Bio" at bounding box center [539, 73] width 153 height 22
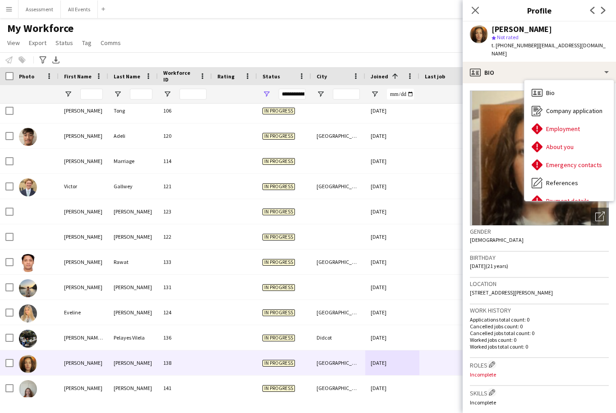
click at [421, 22] on div "My Workforce View Views Default view New view Update view Delete view Edit name…" at bounding box center [308, 37] width 616 height 31
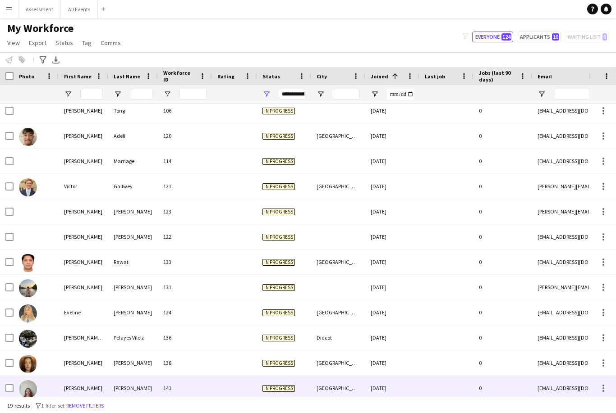
click at [343, 376] on div "[GEOGRAPHIC_DATA]" at bounding box center [338, 388] width 54 height 25
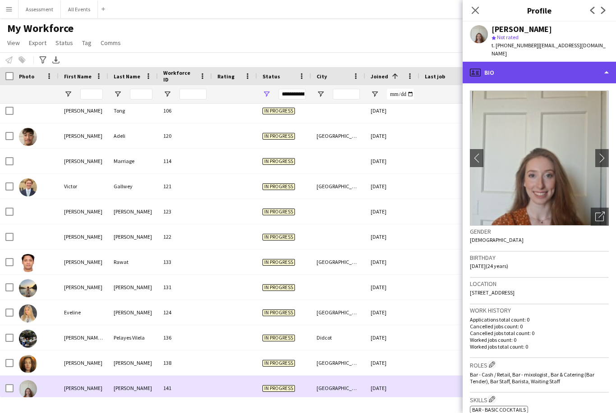
click at [542, 63] on div "profile Bio" at bounding box center [539, 73] width 153 height 22
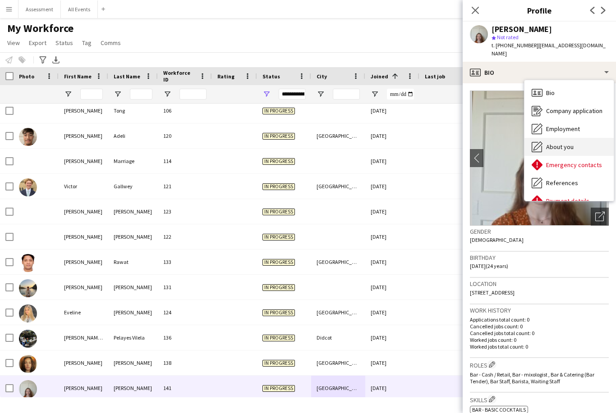
click at [570, 143] on span "About you" at bounding box center [559, 147] width 27 height 8
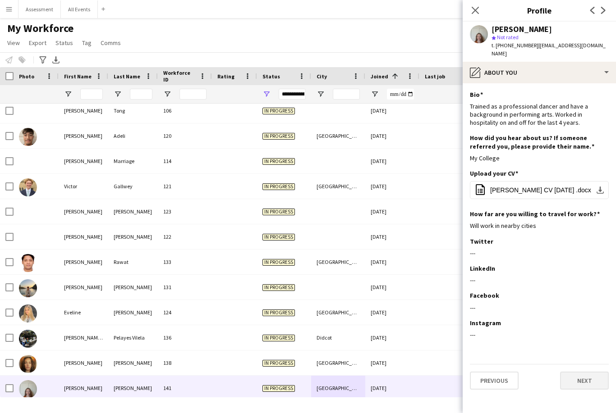
click at [589, 372] on button "Next" at bounding box center [584, 381] width 49 height 18
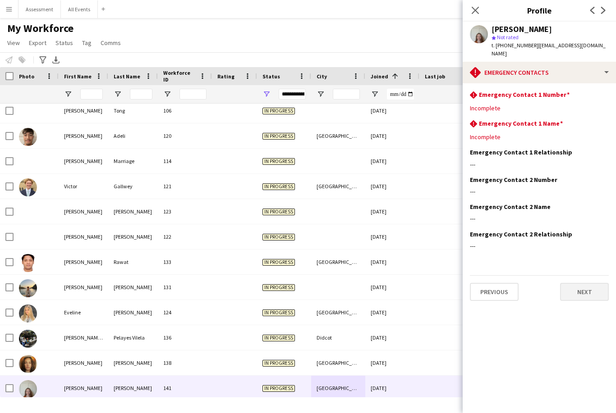
click at [594, 290] on button "Next" at bounding box center [584, 292] width 49 height 18
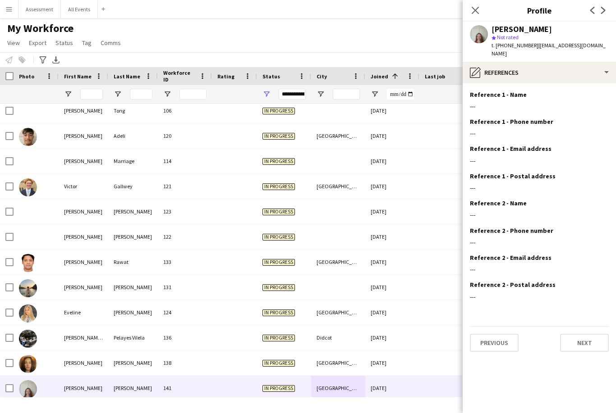
click at [586, 349] on app-section-data-types "Reference 1 - Name Edit this field --- Reference 1 - Phone number Edit this fie…" at bounding box center [539, 248] width 153 height 330
click at [586, 335] on button "Next" at bounding box center [584, 343] width 49 height 18
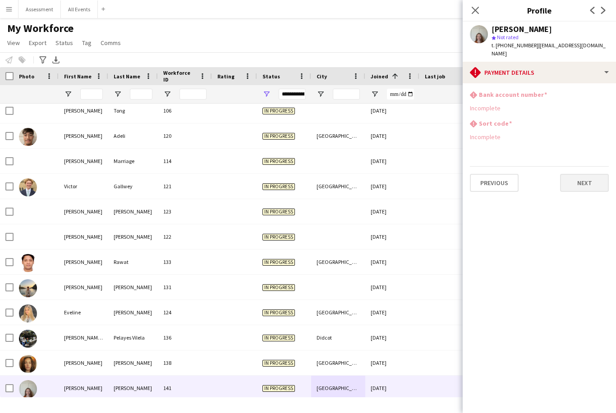
click at [592, 174] on button "Next" at bounding box center [584, 183] width 49 height 18
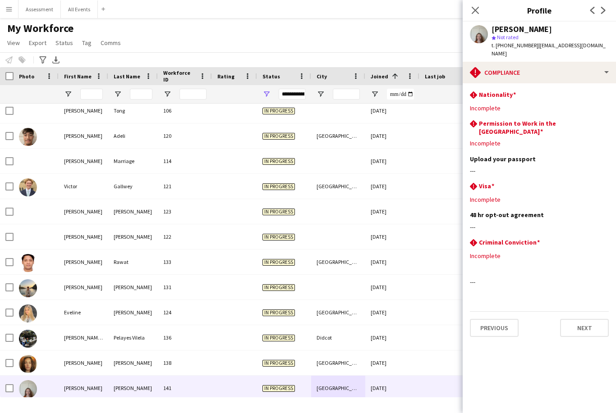
click at [591, 312] on div "Previous Next" at bounding box center [539, 325] width 139 height 26
click at [589, 319] on button "Next" at bounding box center [584, 328] width 49 height 18
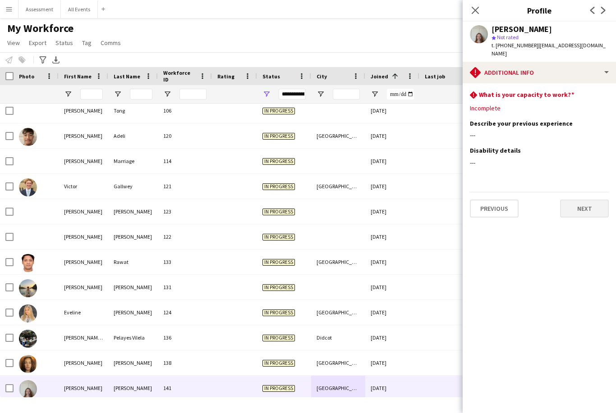
click at [594, 205] on button "Next" at bounding box center [584, 209] width 49 height 18
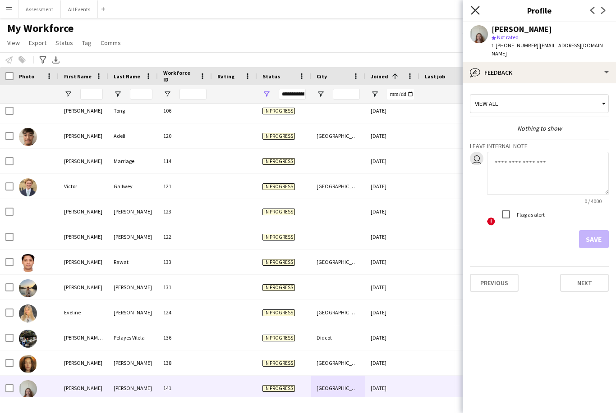
click at [478, 14] on icon at bounding box center [475, 10] width 9 height 9
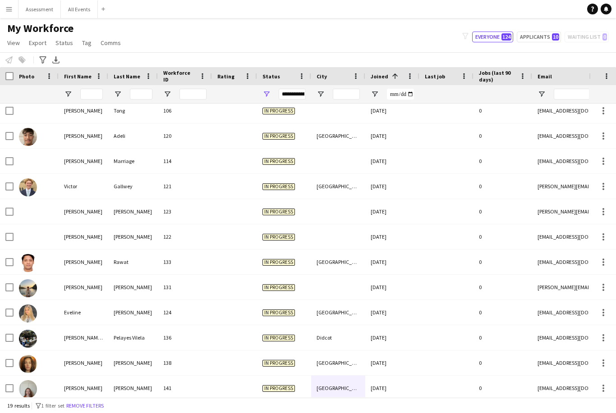
click at [447, 52] on div "Notify workforce Add to tag Select at least one crew to tag him or her. Advance…" at bounding box center [308, 59] width 616 height 15
click at [577, 2] on app-navbar "Menu Boards Boards Boards All jobs Status Workforce Workforce My Workforce Recr…" at bounding box center [308, 9] width 616 height 18
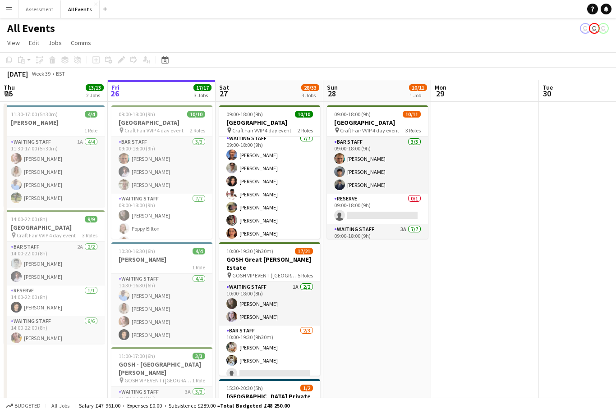
scroll to position [63, 0]
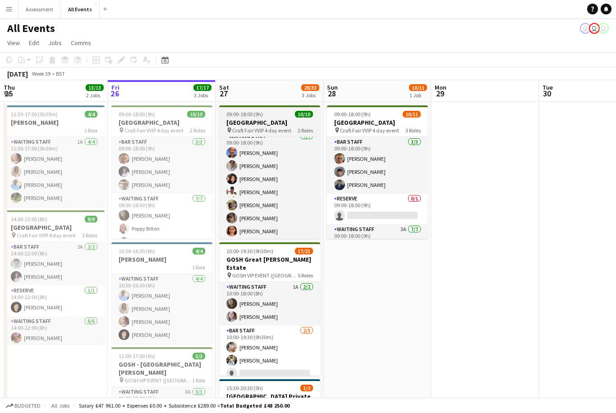
click at [290, 118] on app-job-card "09:00-18:00 (9h) 10/10 Heritage House pin Craft Fair VVIP 4 day event 2 Roles B…" at bounding box center [269, 171] width 101 height 133
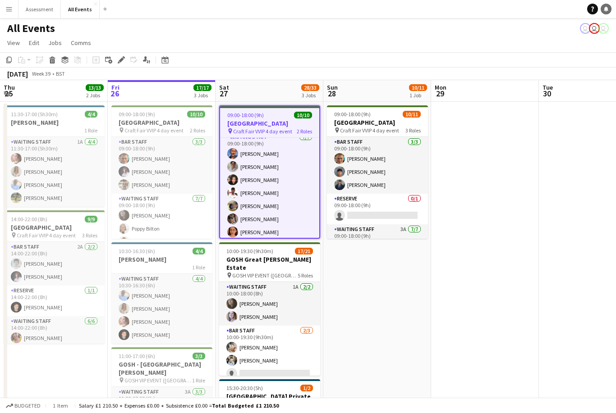
click at [610, 10] on link "Notifications" at bounding box center [605, 9] width 11 height 11
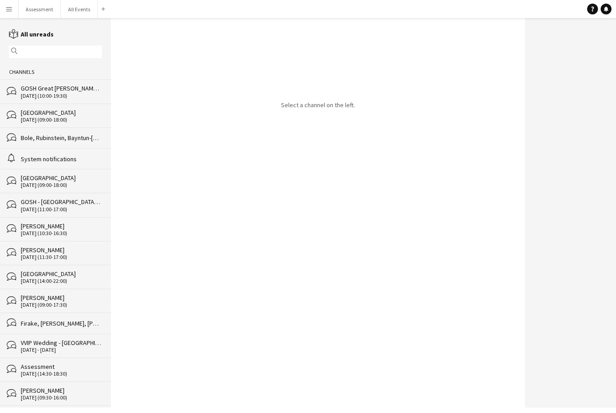
click at [70, 120] on div "[DATE] (09:00-18:00)" at bounding box center [61, 120] width 81 height 6
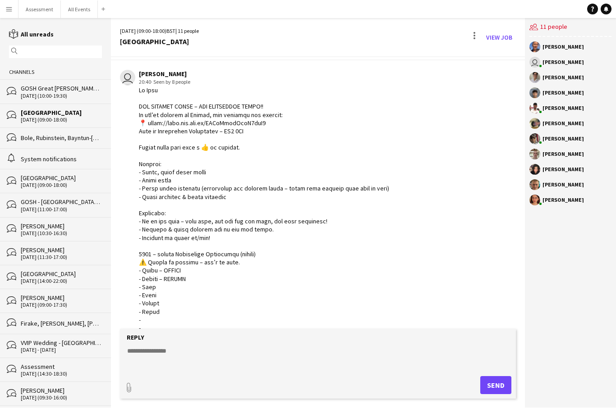
scroll to position [18, 0]
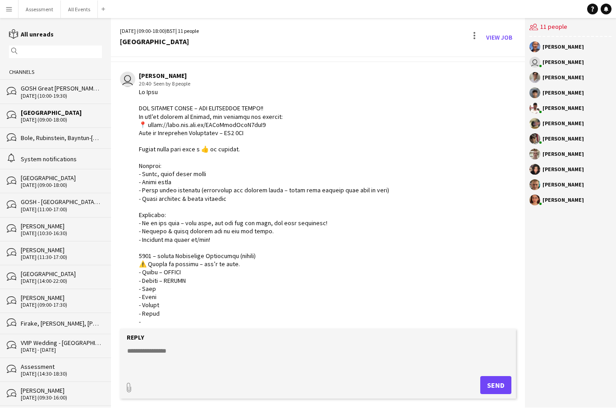
click at [312, 257] on div at bounding box center [264, 260] width 250 height 345
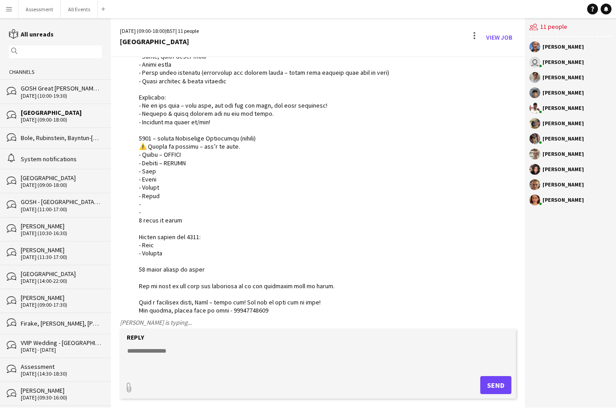
click at [351, 273] on div at bounding box center [264, 142] width 250 height 345
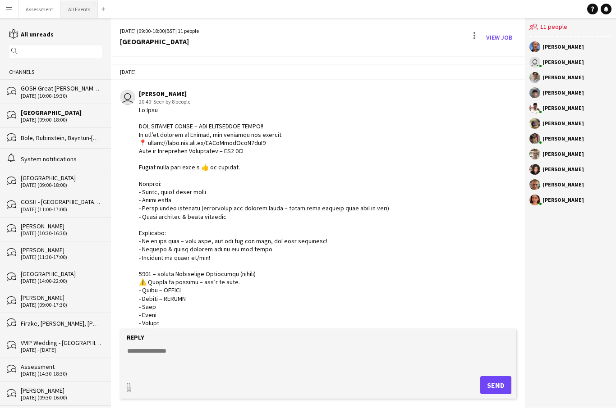
scroll to position [-1, 0]
click at [75, 7] on button "All Events Close" at bounding box center [79, 9] width 37 height 18
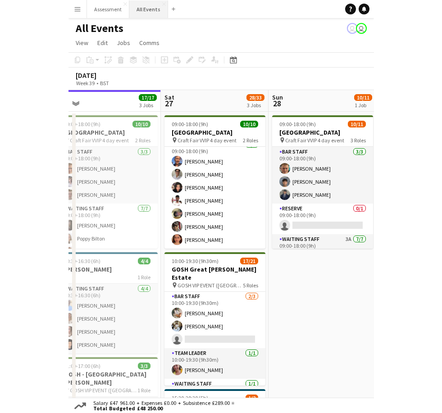
scroll to position [44, 0]
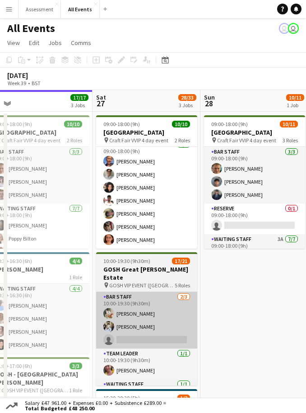
click at [160, 327] on app-card-role "Bar Staff [DATE] 10:00-19:30 (9h30m) [PERSON_NAME] [PERSON_NAME] single-neutral…" at bounding box center [146, 320] width 101 height 57
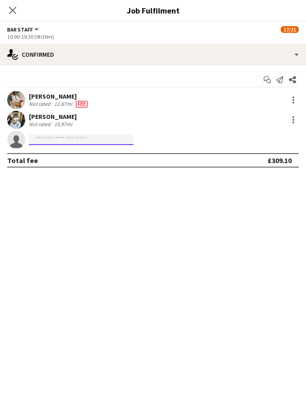
click at [105, 135] on input at bounding box center [81, 139] width 105 height 11
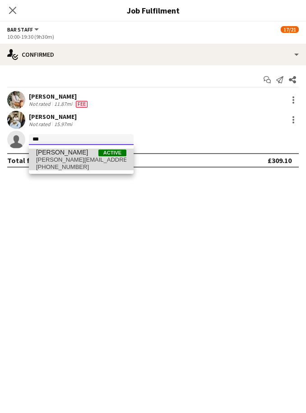
type input "***"
click at [90, 159] on span "[PERSON_NAME][EMAIL_ADDRESS][PERSON_NAME][DOMAIN_NAME]" at bounding box center [81, 159] width 90 height 7
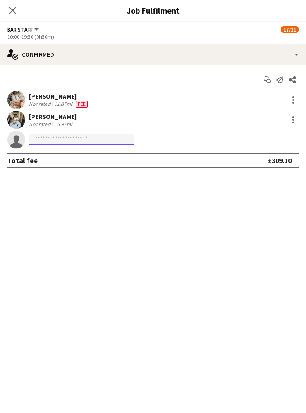
click at [101, 141] on input at bounding box center [81, 139] width 105 height 11
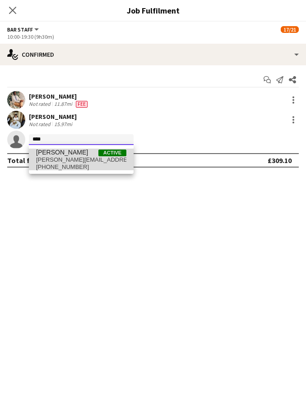
type input "****"
click at [51, 161] on span "[PERSON_NAME][EMAIL_ADDRESS][PERSON_NAME][DOMAIN_NAME]" at bounding box center [81, 159] width 90 height 7
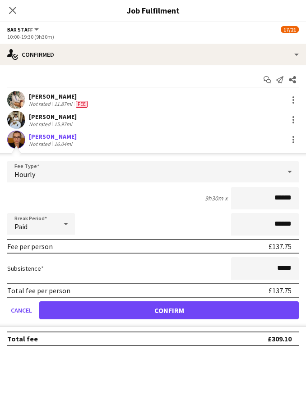
click at [260, 311] on button "Confirm" at bounding box center [168, 311] width 259 height 18
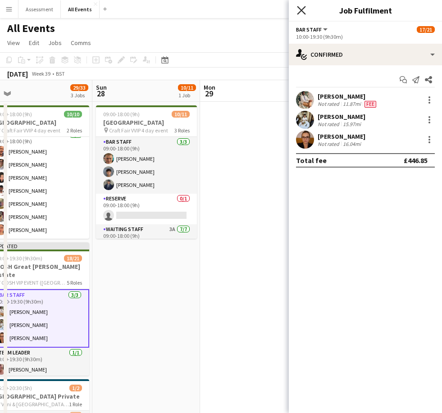
click at [303, 14] on icon "Close pop-in" at bounding box center [301, 10] width 9 height 9
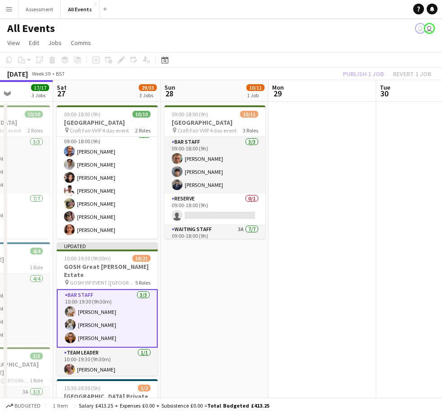
scroll to position [0, 269]
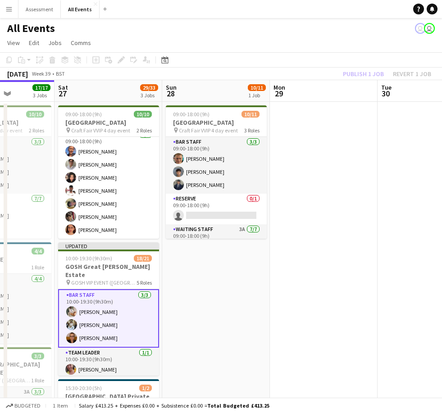
click at [355, 135] on app-date-cell at bounding box center [324, 292] width 108 height 380
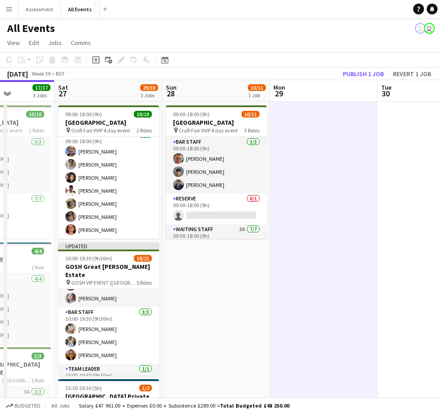
scroll to position [48, 0]
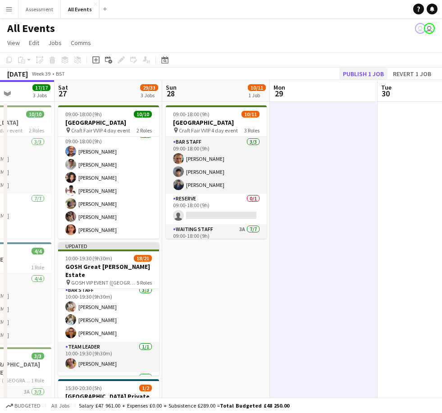
click at [372, 75] on button "Publish 1 job" at bounding box center [363, 74] width 48 height 12
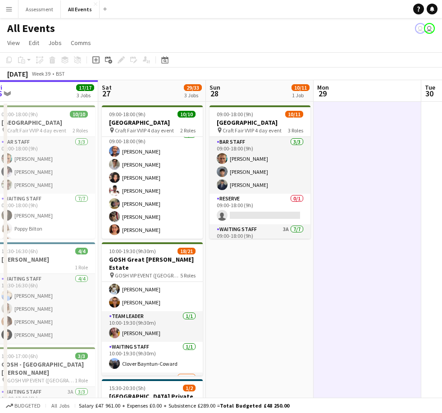
scroll to position [68, 0]
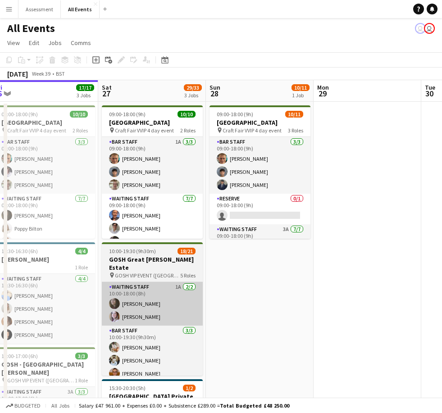
click at [168, 312] on app-card-role "Waiting Staff 1A 2/2 10:00-18:00 (8h) Flora McCullough Tilly Sherwin" at bounding box center [152, 304] width 101 height 44
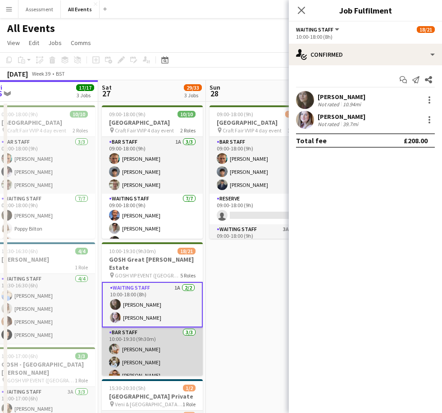
click at [174, 366] on app-card-role "Bar Staff 3/3 10:00-19:30 (9h30m) Tanaka Chitsenga Theodoros Liakopoulos Klaudi…" at bounding box center [152, 356] width 101 height 57
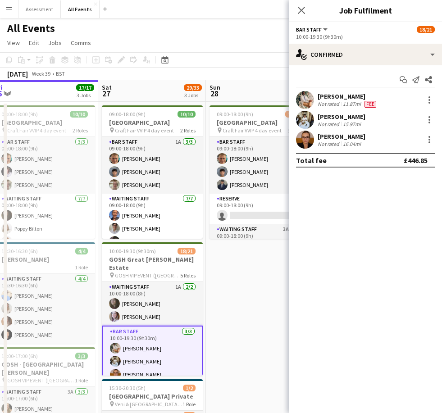
click at [359, 143] on div "16.04mi" at bounding box center [352, 144] width 22 height 7
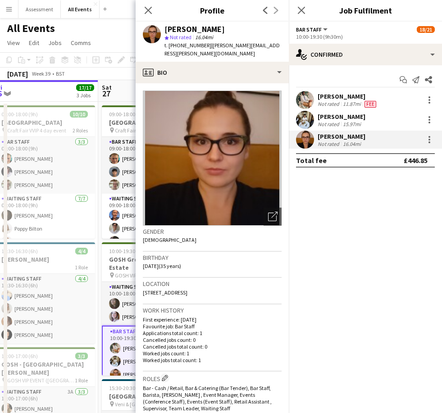
copy span "[PERSON_NAME][EMAIL_ADDRESS][PERSON_NAME][DOMAIN_NAME]"
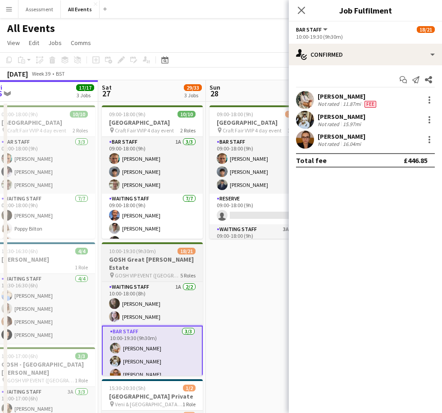
click at [170, 349] on app-card-role "Bar Staff 3/3 10:00-19:30 (9h30m) Tanaka Chitsenga Theodoros Liakopoulos Klaudi…" at bounding box center [152, 355] width 101 height 59
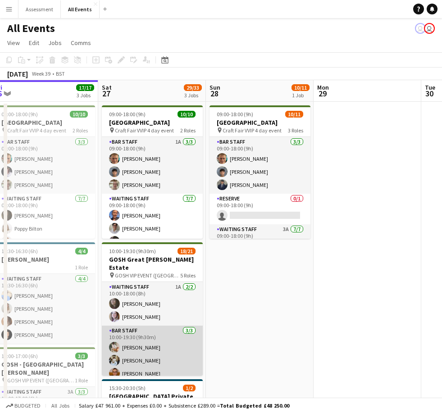
click at [163, 367] on app-card-role "Bar Staff 3/3 10:00-19:30 (9h30m) Tanaka Chitsenga Theodoros Liakopoulos Klaudi…" at bounding box center [152, 354] width 101 height 57
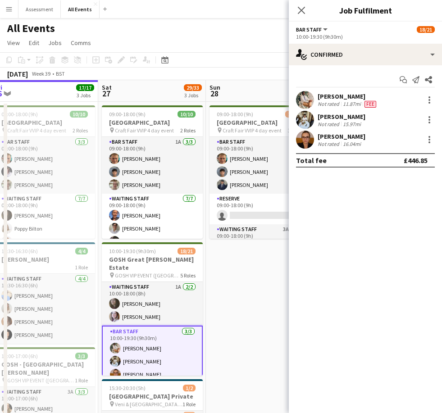
click at [350, 135] on div "[PERSON_NAME]" at bounding box center [342, 137] width 48 height 8
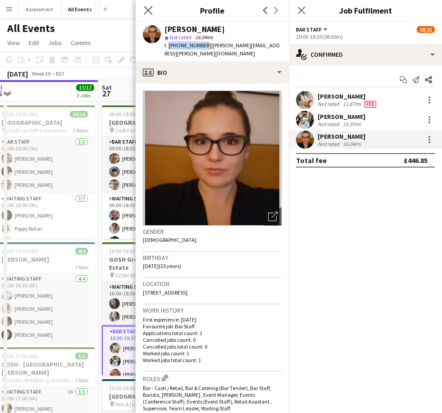
click at [152, 9] on icon "Close pop-in" at bounding box center [148, 10] width 9 height 9
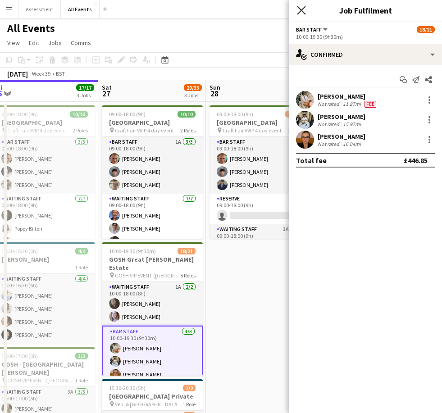
click at [303, 9] on icon at bounding box center [301, 10] width 9 height 9
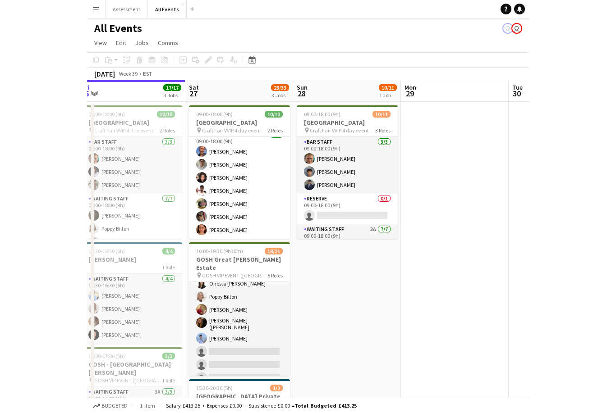
scroll to position [243, 0]
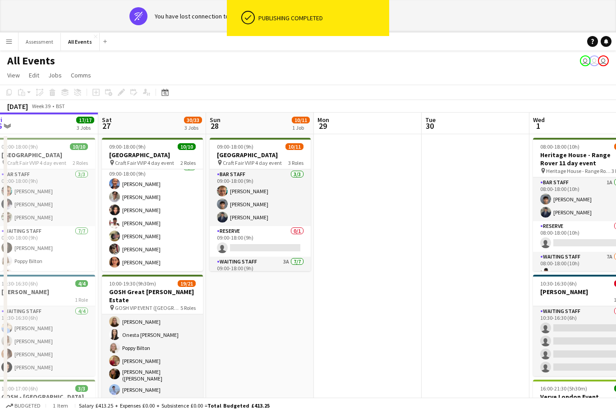
click at [408, 261] on app-date-cell at bounding box center [368, 324] width 108 height 380
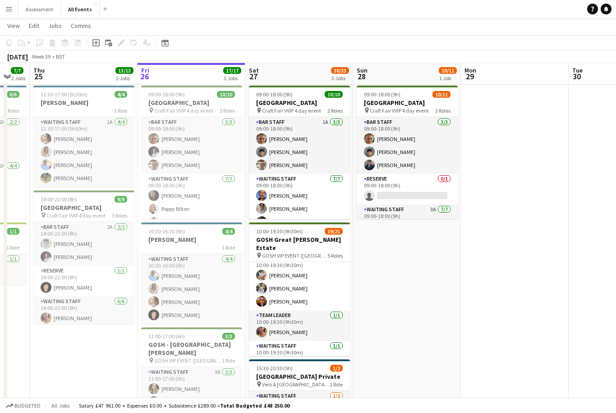
scroll to position [0, 0]
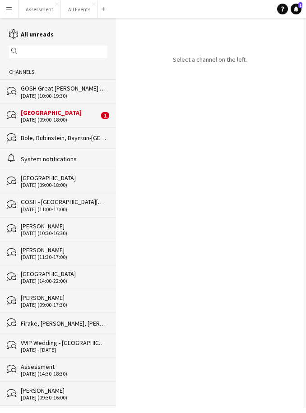
click at [78, 123] on div "[DATE] (09:00-18:00)" at bounding box center [60, 120] width 78 height 6
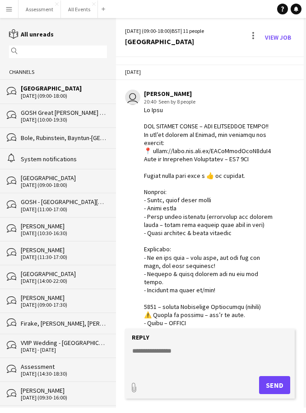
scroll to position [263, 0]
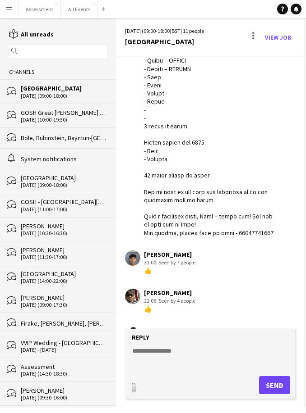
click at [74, 92] on div "[GEOGRAPHIC_DATA]" at bounding box center [64, 88] width 86 height 8
click at [75, 92] on div "[GEOGRAPHIC_DATA]" at bounding box center [64, 88] width 86 height 8
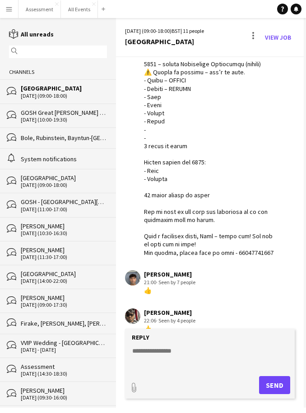
scroll to position [244, 0]
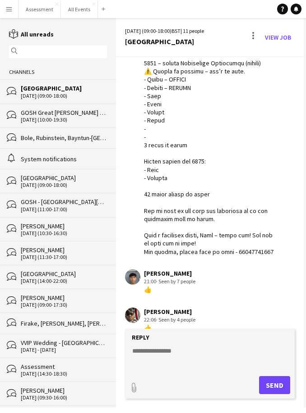
click at [175, 353] on textarea at bounding box center [211, 358] width 160 height 23
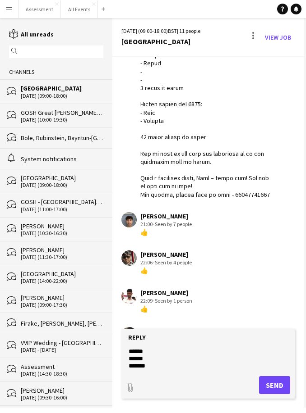
scroll to position [9, 0]
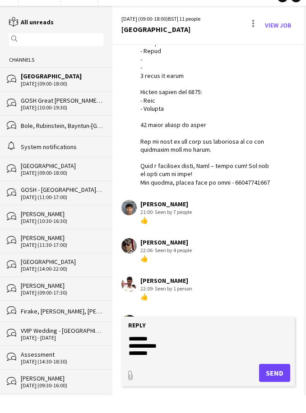
click at [174, 354] on textarea "**********" at bounding box center [208, 358] width 160 height 23
type textarea "**********"
click at [278, 376] on button "Send" at bounding box center [274, 385] width 31 height 18
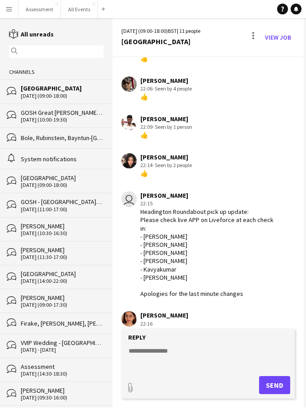
scroll to position [475, 0]
click at [11, 9] on app-icon "Menu" at bounding box center [8, 8] width 7 height 7
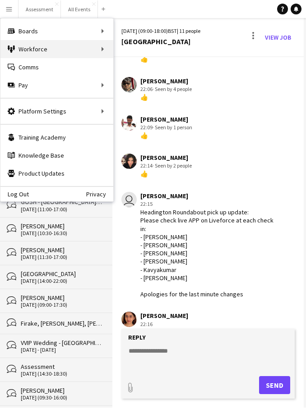
click at [54, 51] on div "Workforce Workforce" at bounding box center [56, 49] width 113 height 18
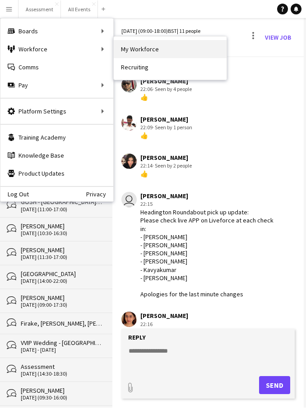
click at [153, 52] on link "My Workforce" at bounding box center [170, 49] width 113 height 18
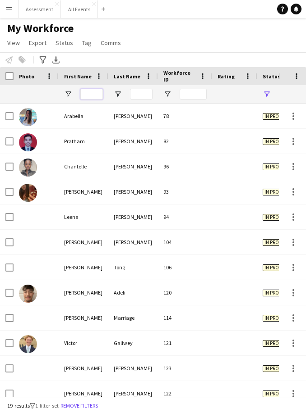
click at [97, 91] on input "First Name Filter Input" at bounding box center [91, 94] width 23 height 11
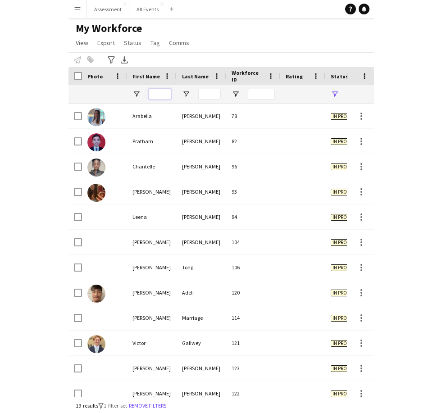
scroll to position [29, 0]
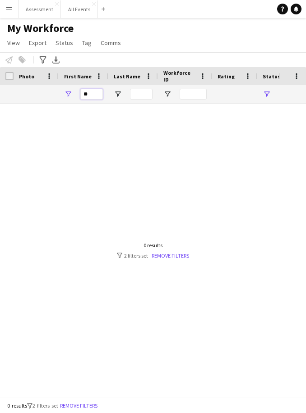
type input "*"
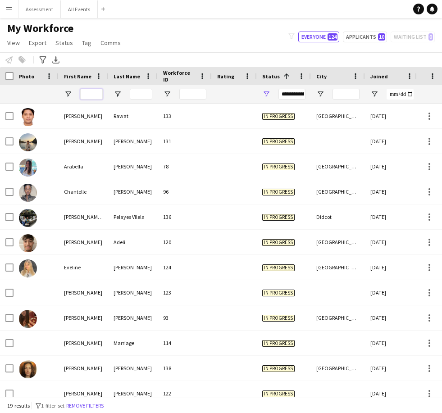
click at [266, 90] on span "Open Filter Menu" at bounding box center [266, 94] width 8 height 8
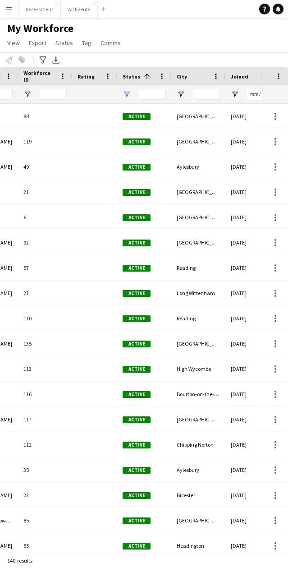
scroll to position [0, 141]
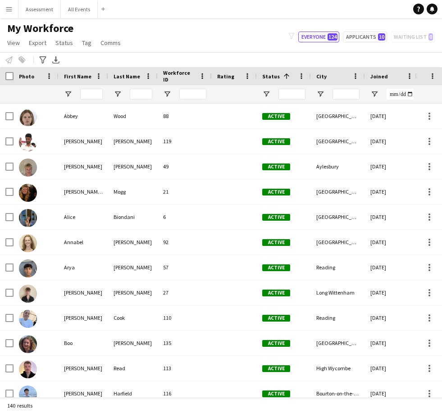
click at [305, 105] on div at bounding box center [428, 116] width 27 height 25
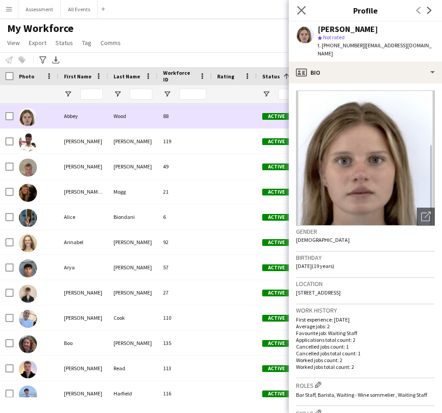
click at [305, 6] on app-icon "Close pop-in" at bounding box center [301, 10] width 13 height 13
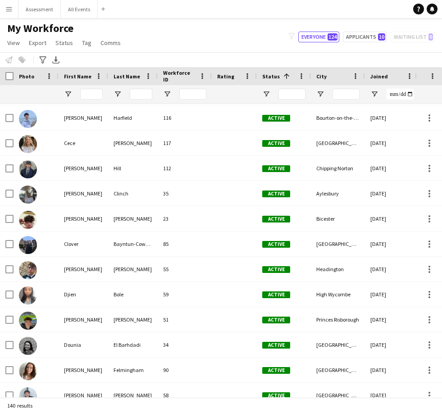
scroll to position [307, 0]
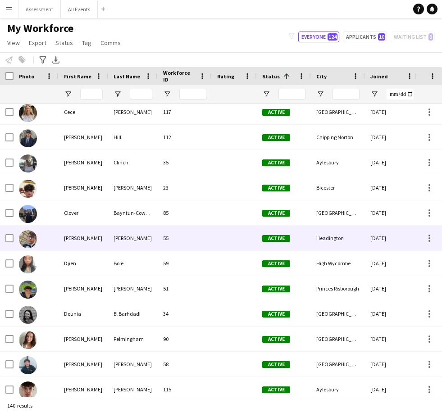
click at [215, 241] on div at bounding box center [234, 238] width 45 height 25
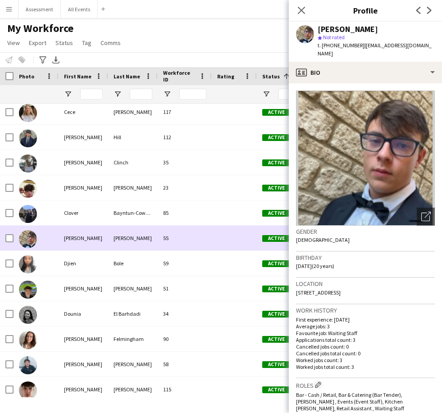
scroll to position [406, 0]
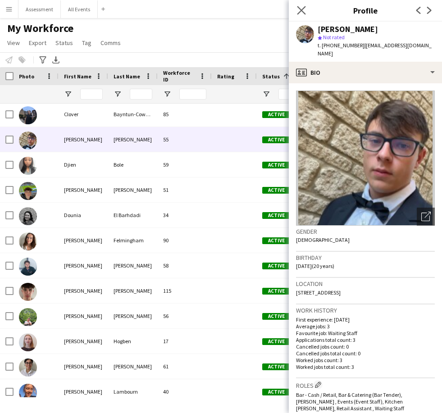
click at [305, 13] on app-icon "Close pop-in" at bounding box center [301, 10] width 13 height 13
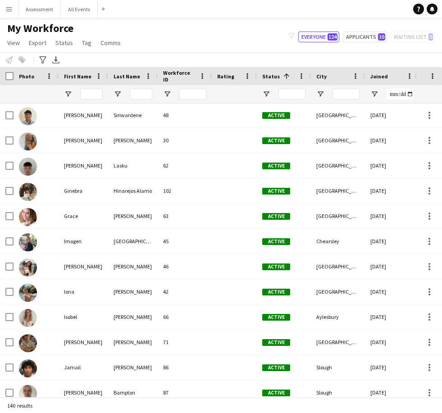
scroll to position [935, 0]
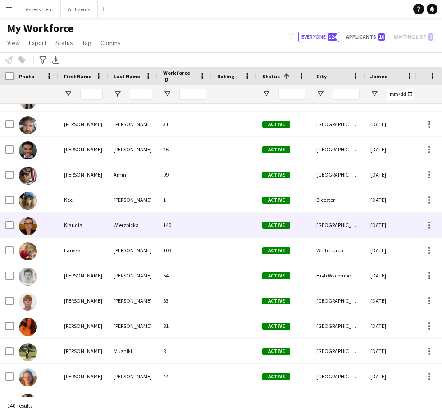
click at [148, 227] on div "Wierzbicka" at bounding box center [133, 225] width 50 height 25
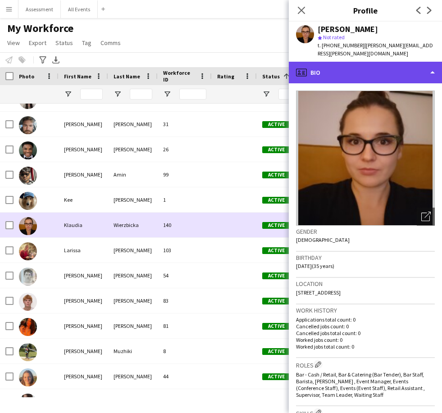
click at [305, 67] on div "profile Bio" at bounding box center [365, 73] width 153 height 22
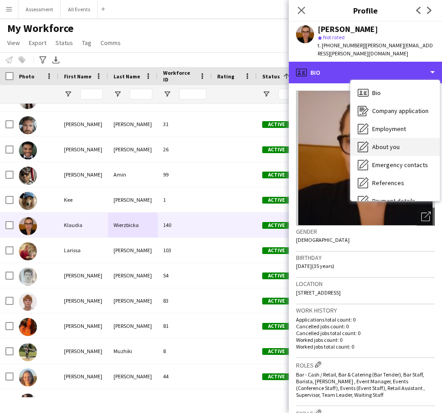
click at [305, 139] on div "About you About you" at bounding box center [395, 147] width 89 height 18
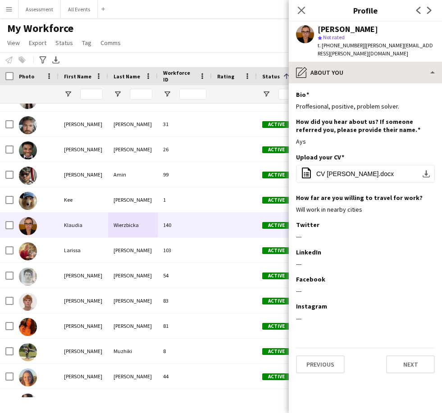
click at [305, 63] on div "pencil4 About you" at bounding box center [365, 73] width 153 height 22
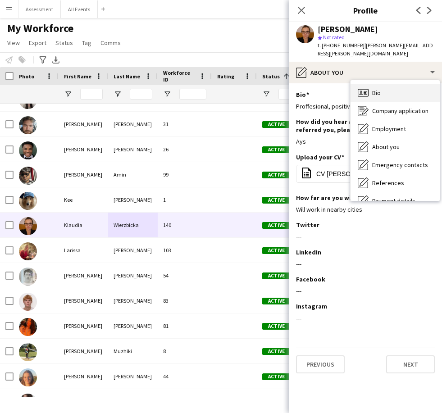
click at [305, 88] on div "Bio Bio" at bounding box center [395, 93] width 89 height 18
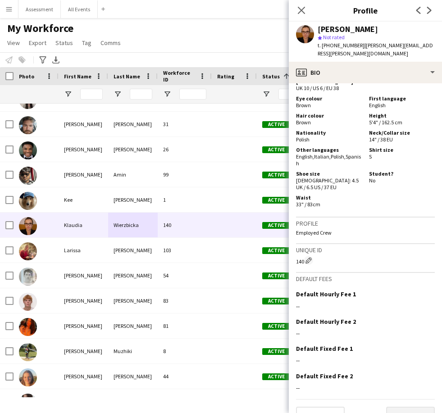
click at [305, 407] on button "Next" at bounding box center [410, 416] width 49 height 18
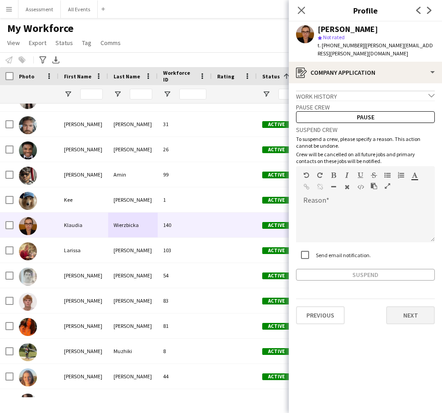
click at [305, 314] on button "Next" at bounding box center [410, 316] width 49 height 18
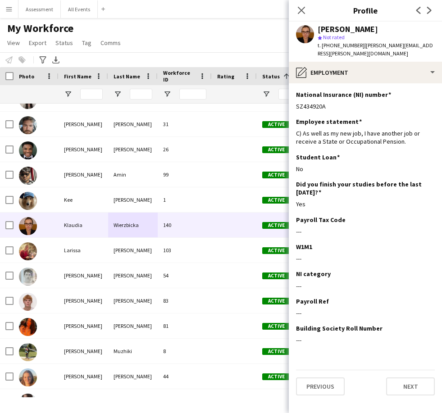
click at [305, 378] on button "Next" at bounding box center [410, 387] width 49 height 18
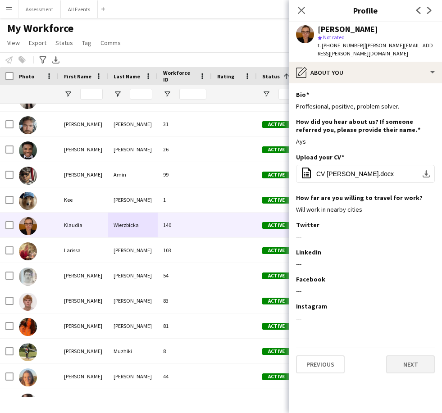
click at [305, 356] on button "Next" at bounding box center [410, 365] width 49 height 18
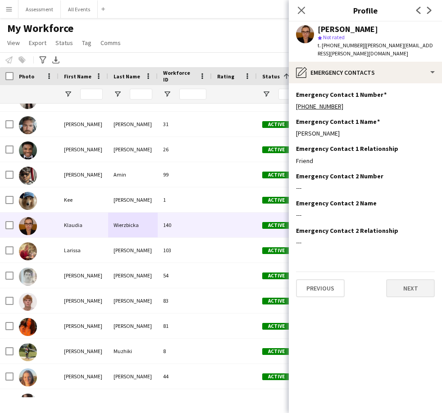
click at [305, 280] on button "Next" at bounding box center [410, 289] width 49 height 18
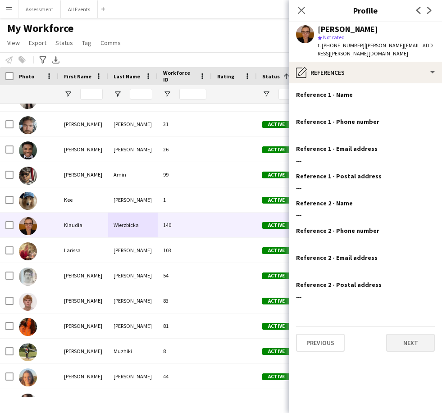
click at [305, 337] on button "Next" at bounding box center [410, 343] width 49 height 18
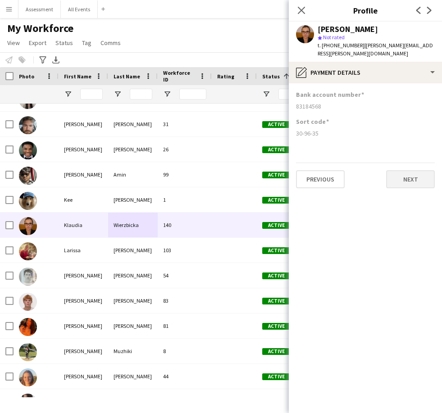
click at [305, 176] on button "Next" at bounding box center [410, 179] width 49 height 18
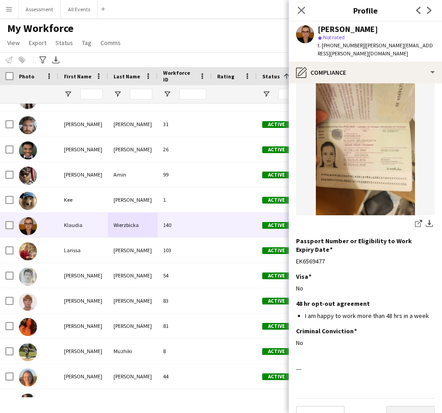
click at [305, 406] on button "Next" at bounding box center [410, 415] width 49 height 18
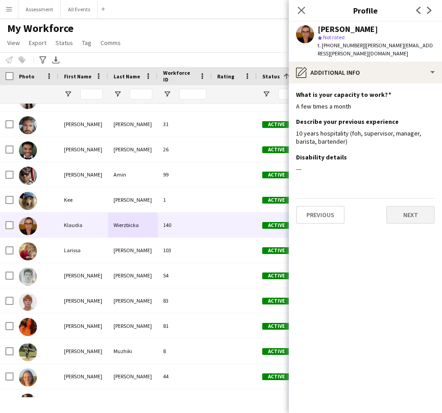
click at [305, 206] on button "Next" at bounding box center [410, 215] width 49 height 18
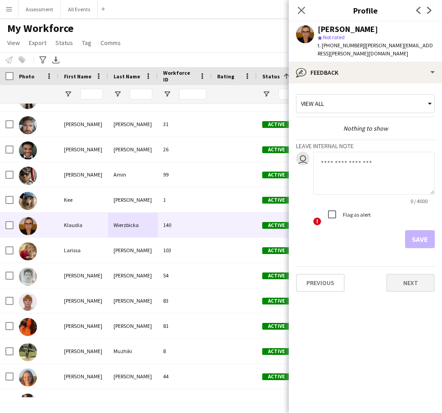
click at [305, 274] on button "Next" at bounding box center [410, 283] width 49 height 18
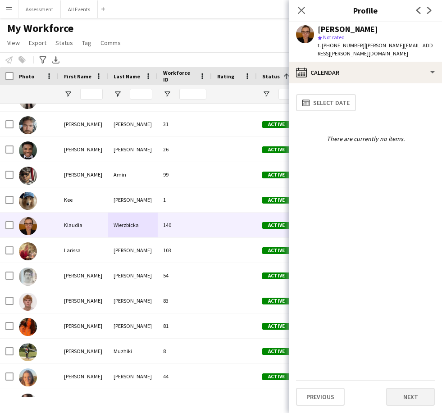
click at [305, 389] on button "Next" at bounding box center [410, 397] width 49 height 18
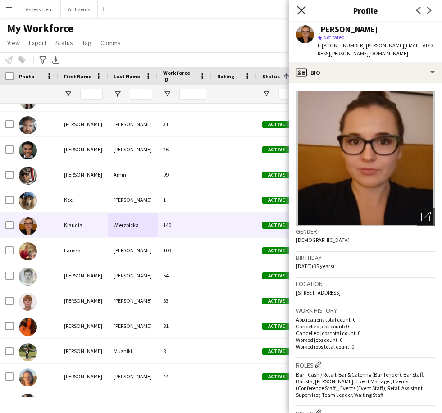
click at [303, 12] on icon at bounding box center [301, 10] width 9 height 9
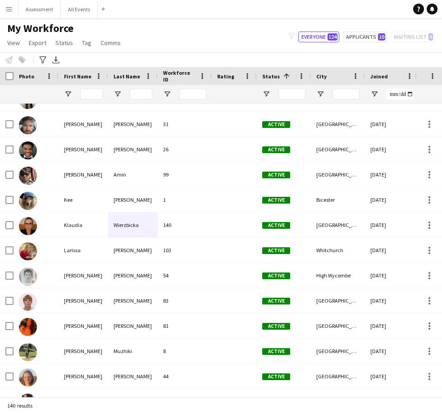
click at [256, 37] on div "My Workforce View Views Default view New view Update view Delete view Edit name…" at bounding box center [221, 37] width 442 height 31
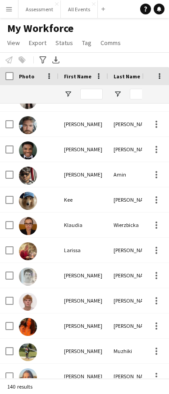
click at [13, 12] on button "Menu" at bounding box center [9, 9] width 18 height 18
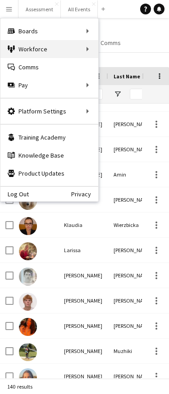
click at [63, 50] on div "Workforce Workforce" at bounding box center [49, 49] width 98 height 18
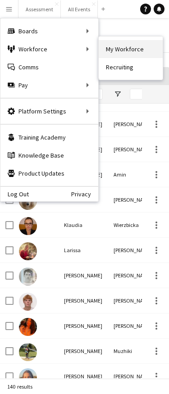
click at [131, 51] on link "My Workforce" at bounding box center [131, 49] width 64 height 18
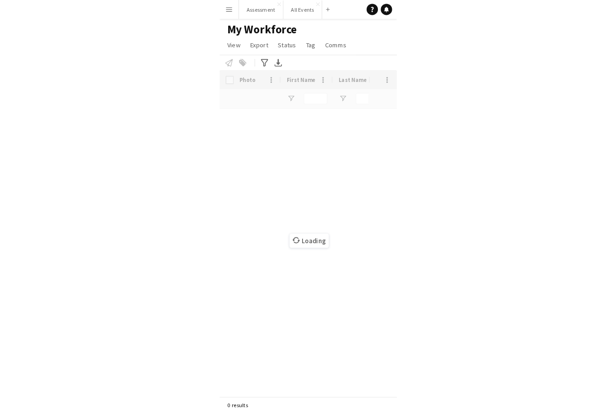
scroll to position [0, 0]
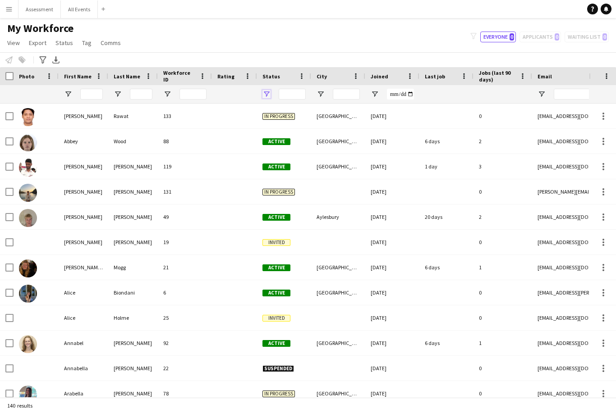
click at [266, 94] on span "Open Filter Menu" at bounding box center [266, 94] width 8 height 8
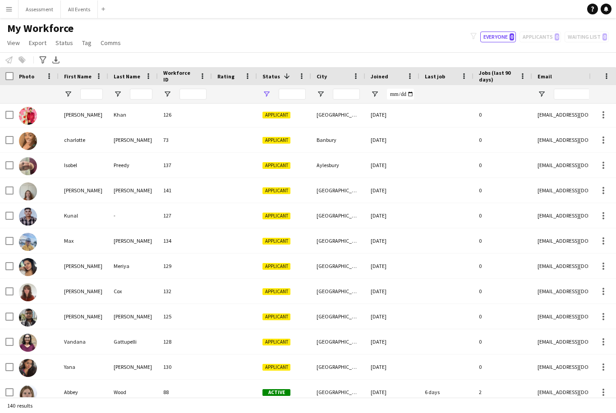
scroll to position [1059, 0]
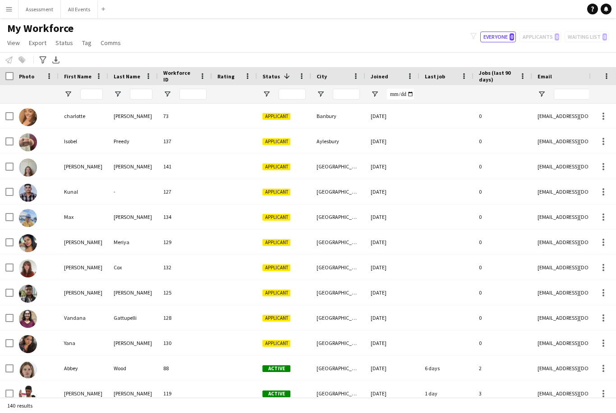
click at [305, 44] on div "My Workforce View Views Default view New view Update view Delete view Edit name…" at bounding box center [308, 37] width 616 height 31
click at [305, 40] on div "filter-1 Everyone 0 Applicants 0 Waiting list 0" at bounding box center [539, 37] width 153 height 11
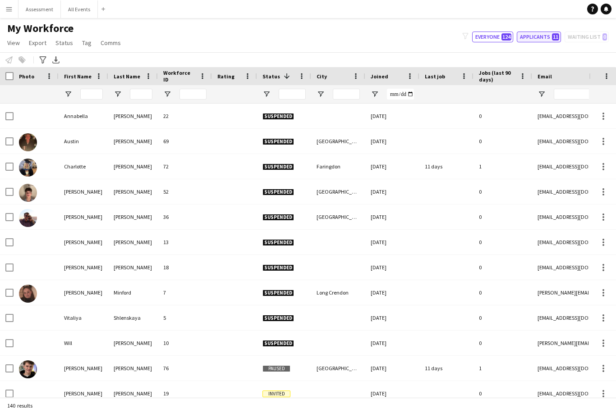
click at [545, 39] on button "Applicants 11" at bounding box center [539, 37] width 44 height 11
type input "**********"
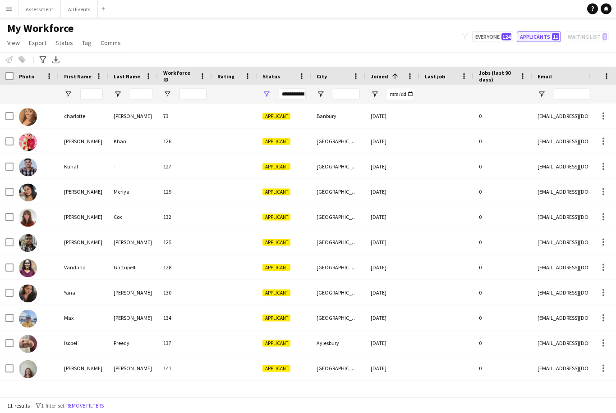
scroll to position [21, 0]
click at [400, 356] on div "[DATE]" at bounding box center [392, 368] width 54 height 25
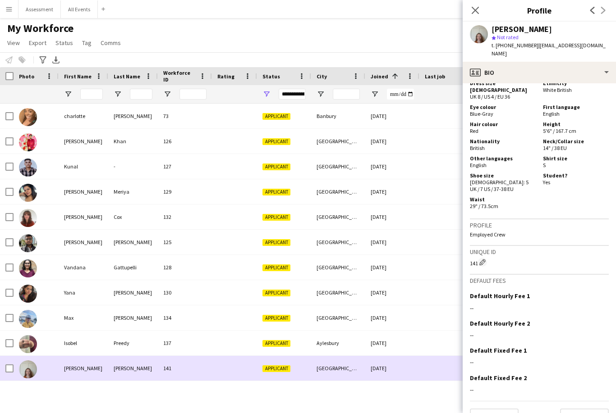
scroll to position [498, 0]
click at [595, 409] on button "Next" at bounding box center [584, 418] width 49 height 18
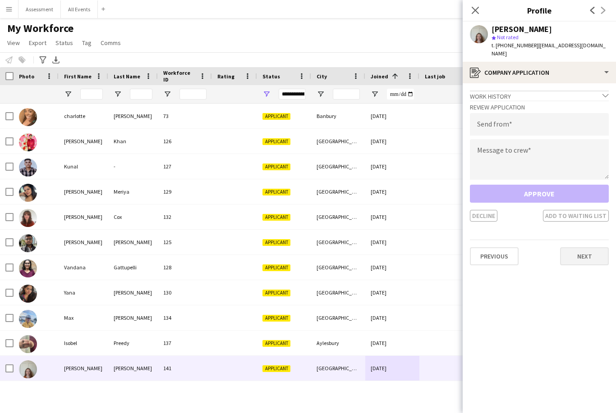
click at [597, 252] on button "Next" at bounding box center [584, 256] width 49 height 18
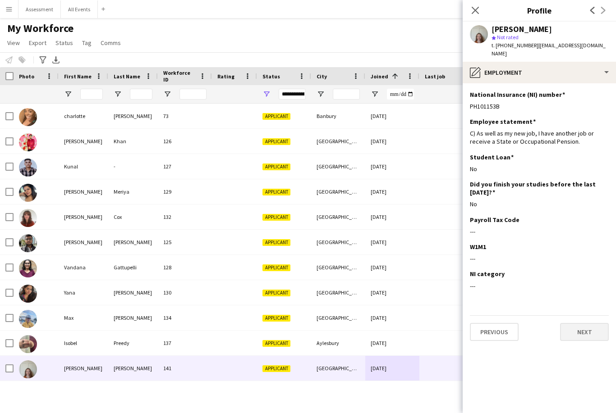
click at [590, 323] on button "Next" at bounding box center [584, 332] width 49 height 18
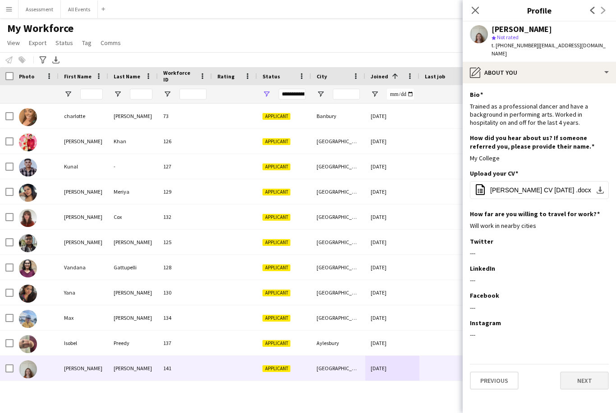
click at [590, 373] on button "Next" at bounding box center [584, 381] width 49 height 18
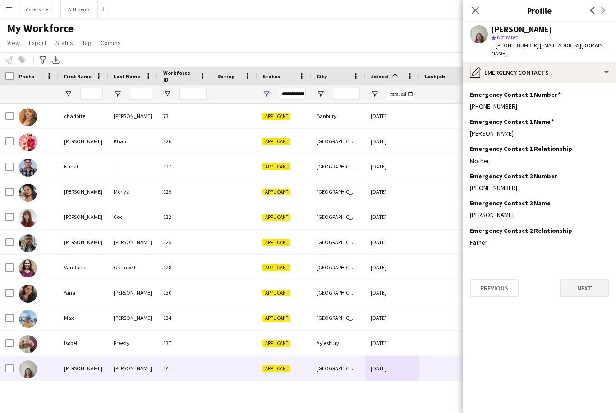
click at [591, 280] on button "Next" at bounding box center [584, 289] width 49 height 18
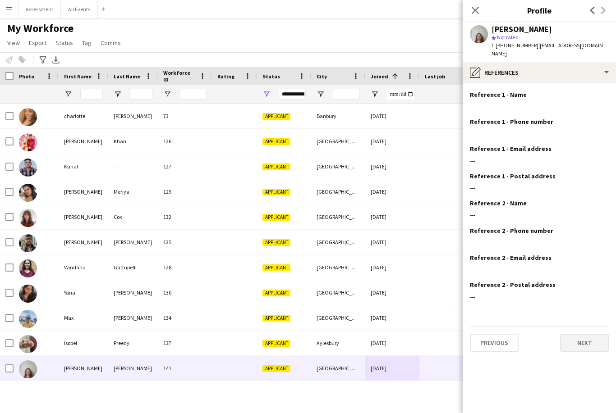
click at [588, 337] on button "Next" at bounding box center [584, 343] width 49 height 18
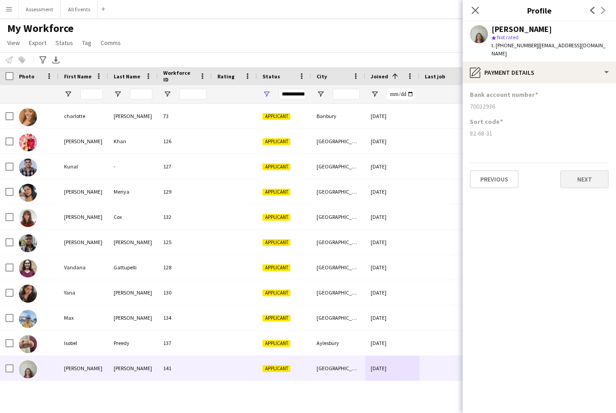
click at [590, 171] on button "Next" at bounding box center [584, 179] width 49 height 18
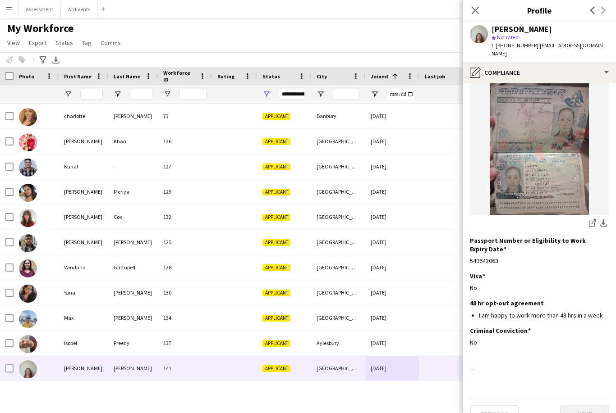
scroll to position [82, 0]
click at [593, 406] on button "Next" at bounding box center [584, 415] width 49 height 18
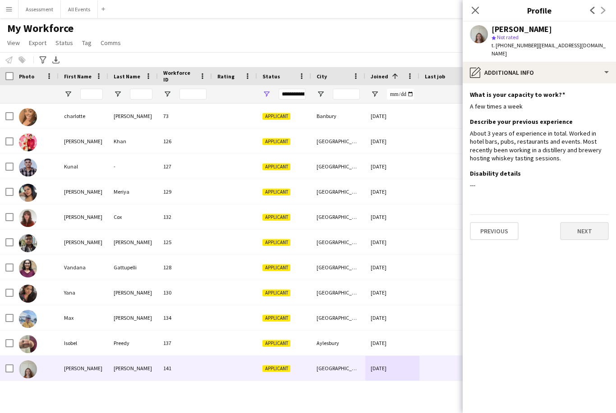
scroll to position [0, 0]
click at [600, 223] on button "Next" at bounding box center [584, 231] width 49 height 18
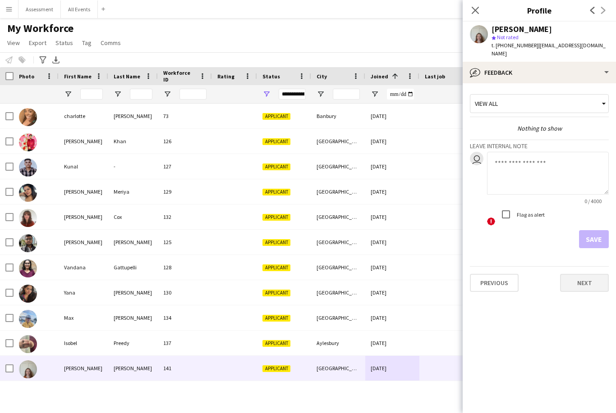
click at [588, 277] on button "Next" at bounding box center [584, 283] width 49 height 18
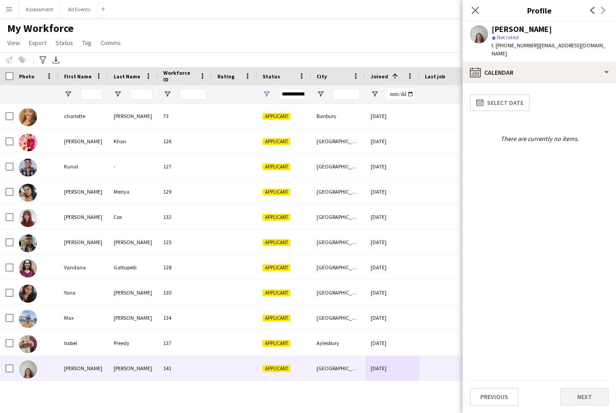
click at [587, 391] on button "Next" at bounding box center [584, 397] width 49 height 18
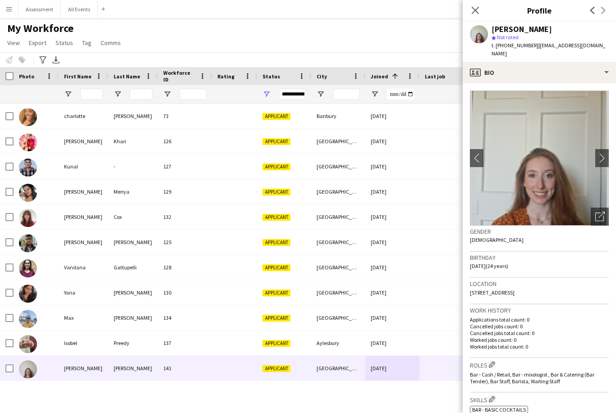
click at [587, 395] on h3 "Skills Edit crew company skills" at bounding box center [539, 399] width 139 height 9
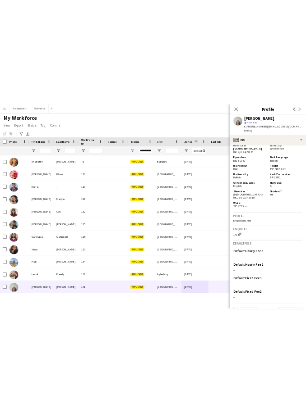
scroll to position [498, 0]
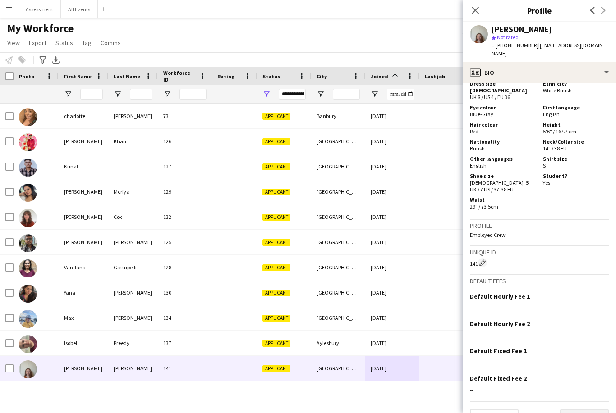
click at [597, 409] on button "Next" at bounding box center [584, 418] width 49 height 18
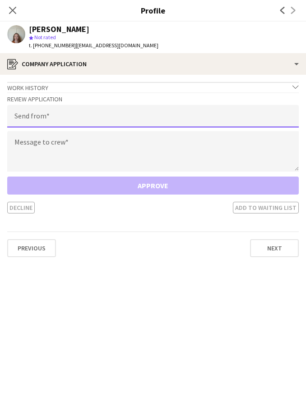
click at [159, 116] on input "email" at bounding box center [152, 116] width 291 height 23
click at [75, 109] on input "email" at bounding box center [152, 116] width 291 height 23
paste input "**********"
type input "**********"
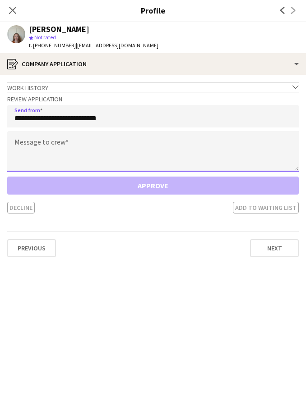
click at [132, 151] on textarea at bounding box center [152, 151] width 291 height 41
click at [52, 148] on textarea at bounding box center [152, 151] width 291 height 41
paste textarea "**********"
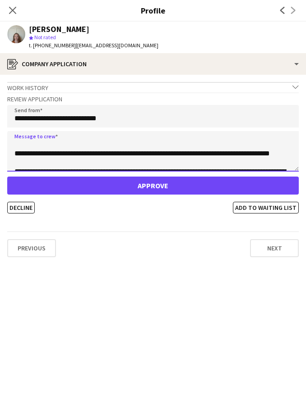
scroll to position [7, 0]
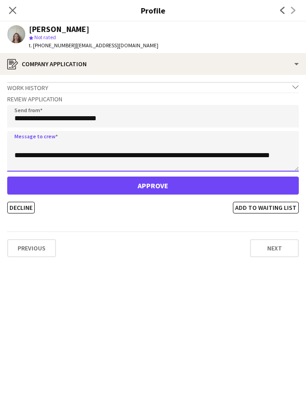
click at [194, 158] on textarea "**********" at bounding box center [152, 151] width 291 height 41
click at [193, 156] on textarea "**********" at bounding box center [152, 151] width 291 height 41
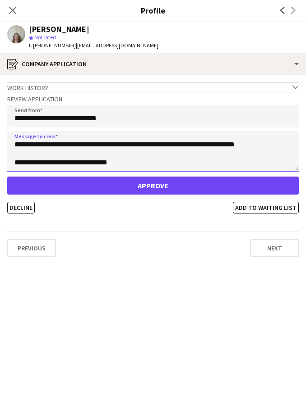
scroll to position [153, 0]
type textarea "**********"
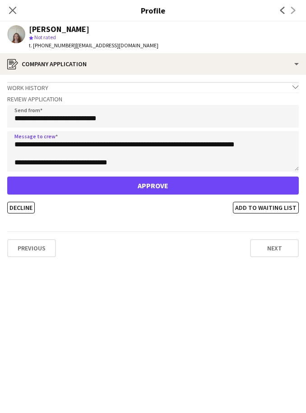
click at [244, 182] on button "Approve" at bounding box center [152, 186] width 291 height 18
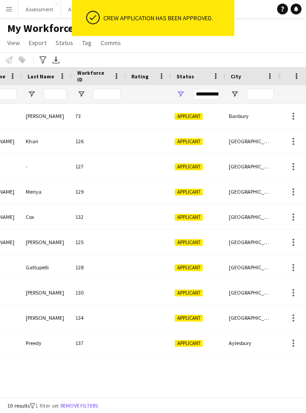
scroll to position [0, 0]
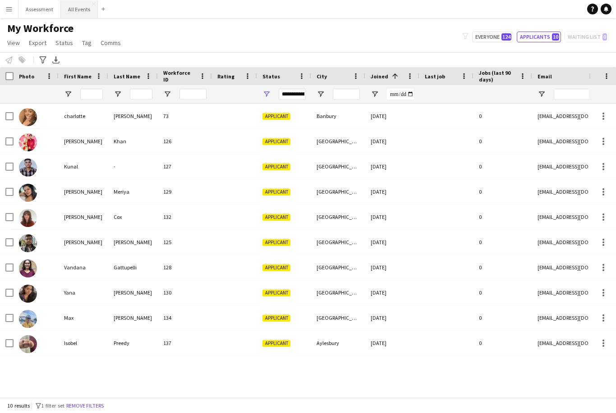
click at [76, 14] on button "All Events Close" at bounding box center [79, 9] width 37 height 18
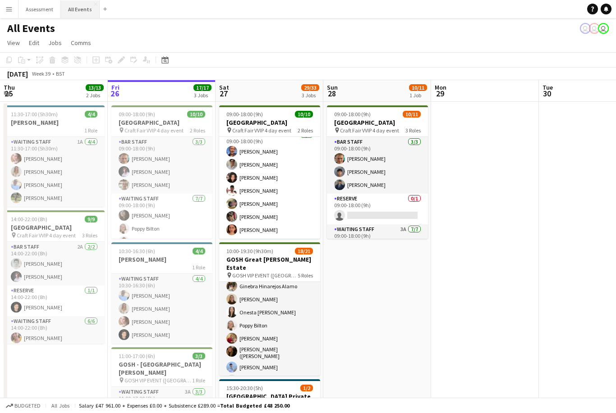
scroll to position [267, 0]
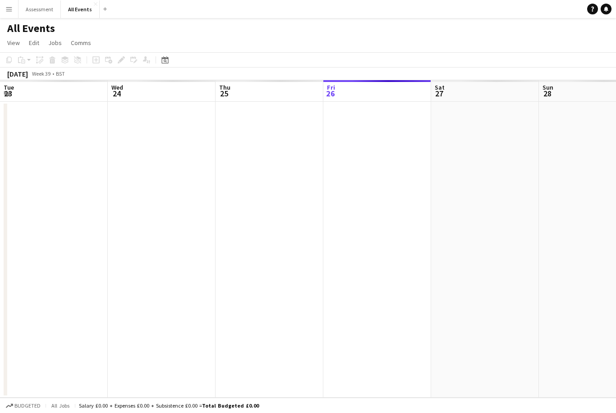
scroll to position [0, 215]
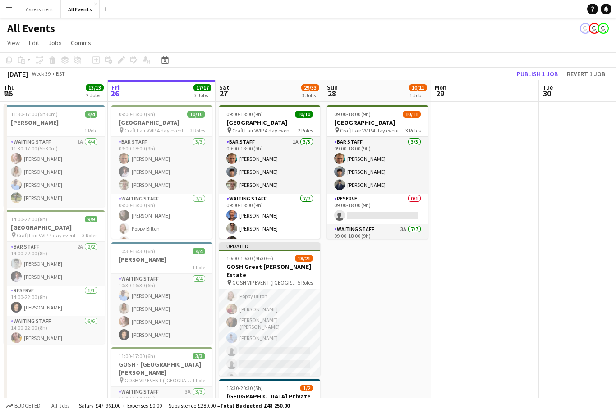
scroll to position [268, 0]
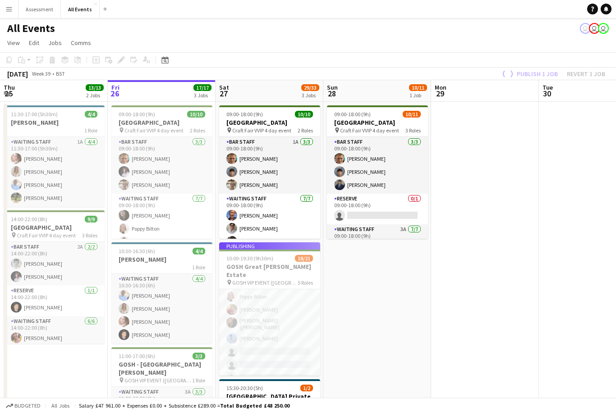
click at [398, 290] on app-date-cell "09:00-18:00 (9h) 10/11 Heritage House pin Craft Fair VVIP 4 day event 3 Roles B…" at bounding box center [377, 292] width 108 height 380
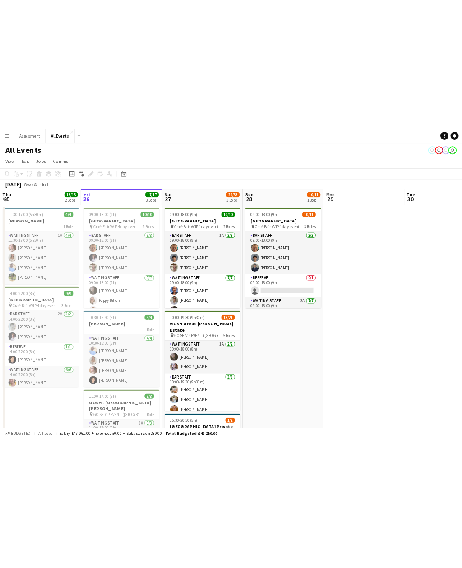
scroll to position [0, 0]
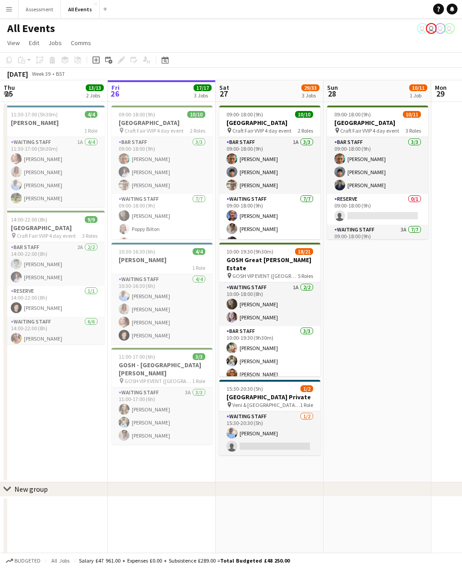
click at [43, 58] on div "Copy Paste Paste Command V Paste with crew Command Shift V Paste linked Job Del…" at bounding box center [43, 60] width 79 height 11
click at [3, 9] on button "Menu" at bounding box center [9, 9] width 18 height 18
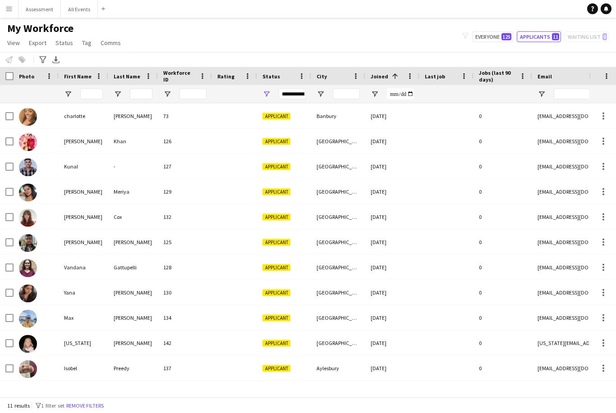
scroll to position [29, 0]
click at [68, 331] on div "[US_STATE]" at bounding box center [84, 343] width 50 height 25
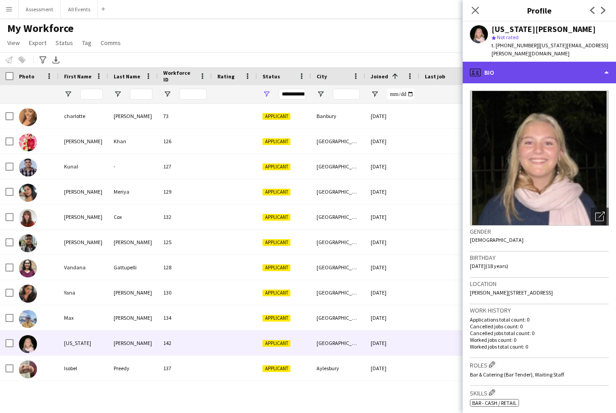
click at [584, 66] on div "profile Bio" at bounding box center [539, 73] width 153 height 22
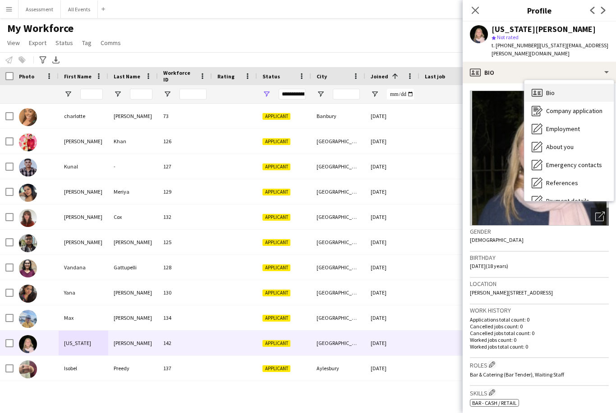
click at [570, 84] on div "Bio Bio" at bounding box center [568, 93] width 89 height 18
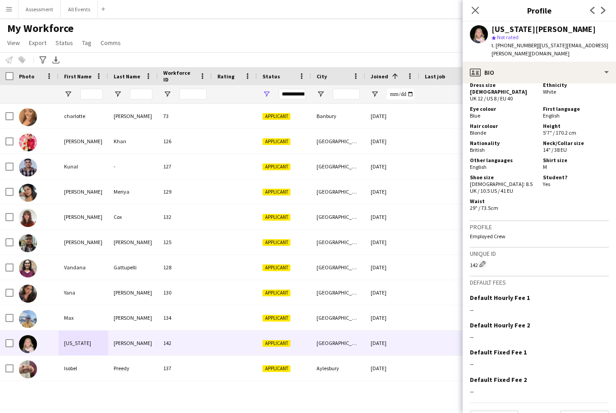
scroll to position [452, 0]
click at [593, 403] on div "Previous Next" at bounding box center [539, 416] width 139 height 26
click at [595, 411] on button "Next" at bounding box center [584, 420] width 49 height 18
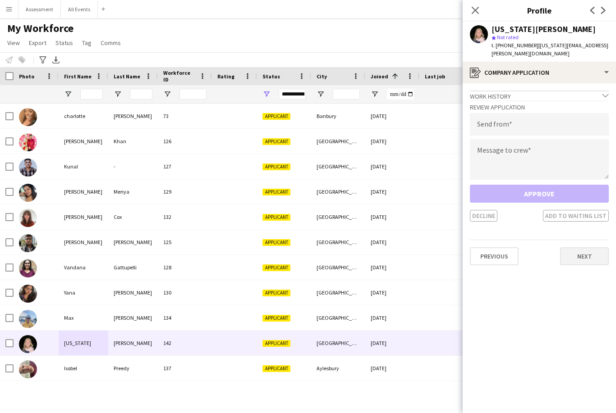
click at [594, 247] on button "Next" at bounding box center [584, 256] width 49 height 18
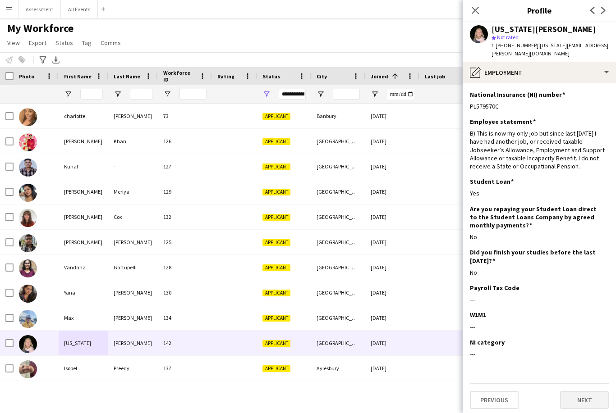
click at [592, 391] on button "Next" at bounding box center [584, 400] width 49 height 18
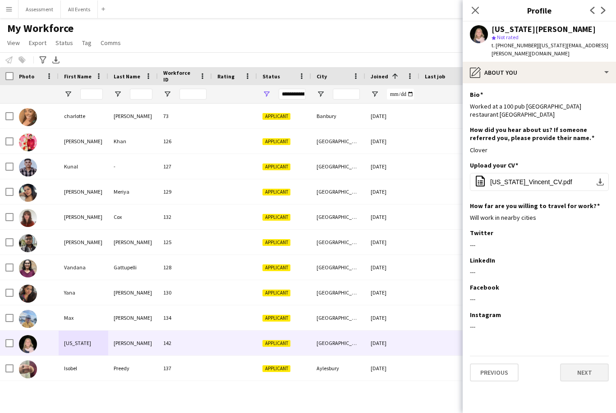
click at [589, 364] on button "Next" at bounding box center [584, 373] width 49 height 18
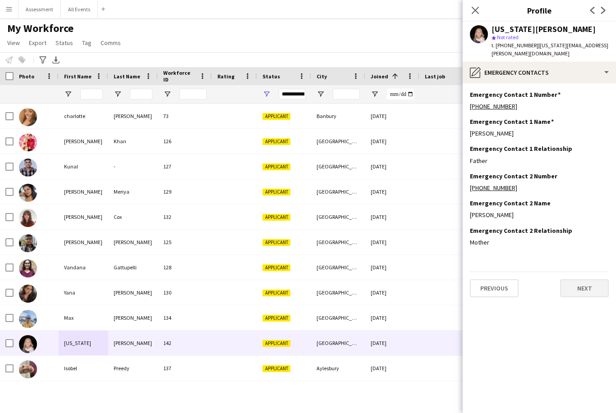
click at [588, 280] on button "Next" at bounding box center [584, 289] width 49 height 18
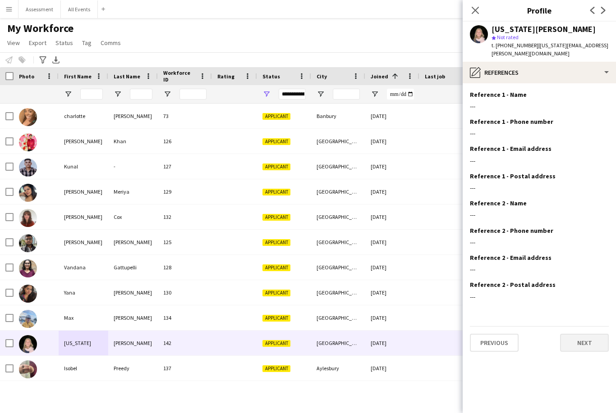
click at [592, 339] on button "Next" at bounding box center [584, 343] width 49 height 18
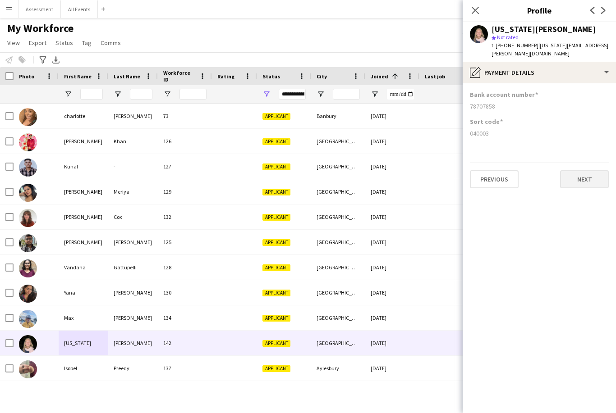
click at [592, 170] on button "Next" at bounding box center [584, 179] width 49 height 18
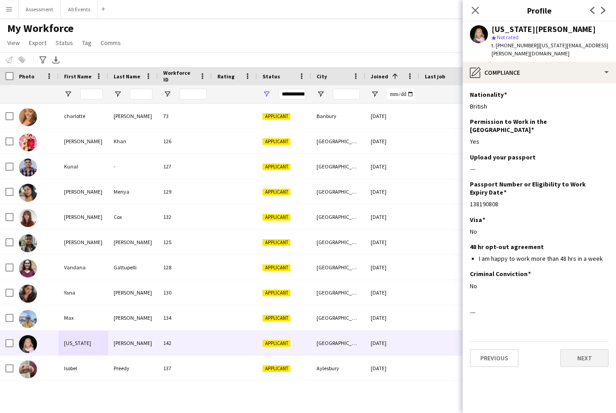
click at [591, 349] on button "Next" at bounding box center [584, 358] width 49 height 18
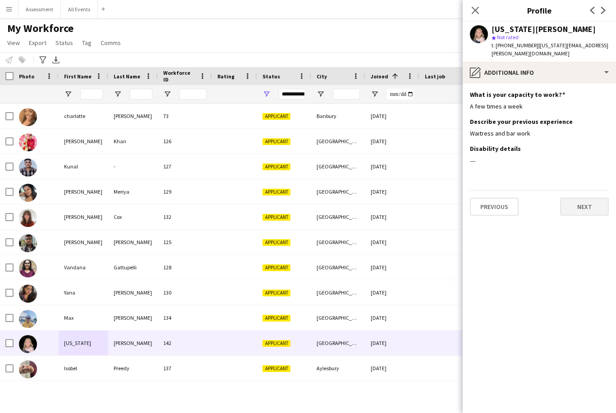
click at [592, 198] on button "Next" at bounding box center [584, 207] width 49 height 18
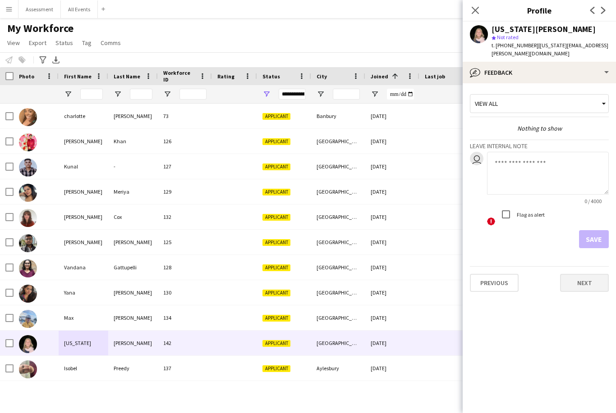
click at [595, 274] on button "Next" at bounding box center [584, 283] width 49 height 18
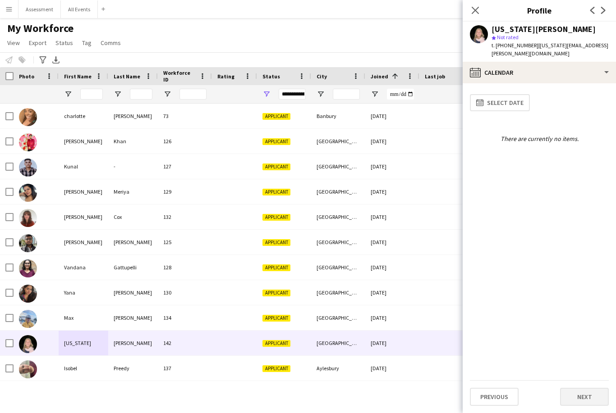
click at [590, 398] on button "Next" at bounding box center [584, 397] width 49 height 18
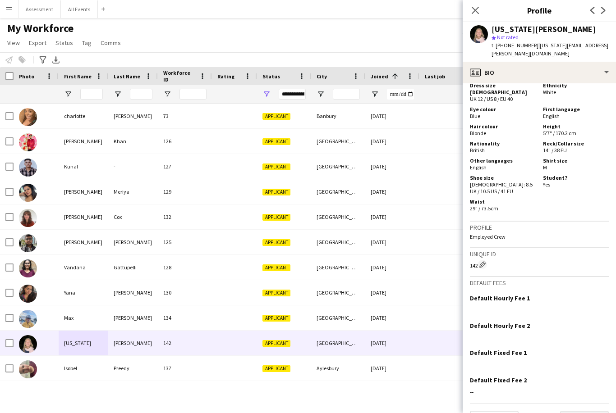
click at [595, 411] on button "Next" at bounding box center [584, 420] width 49 height 18
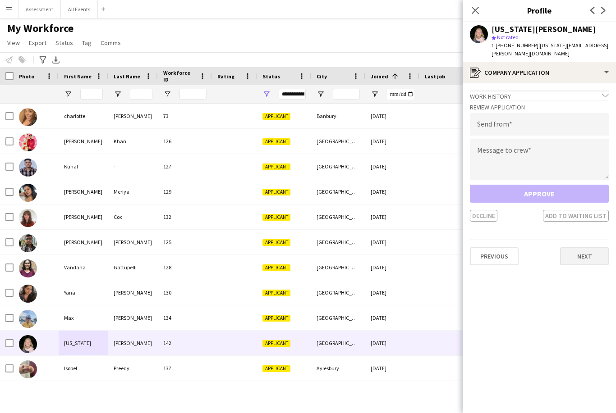
click at [594, 247] on button "Next" at bounding box center [584, 256] width 49 height 18
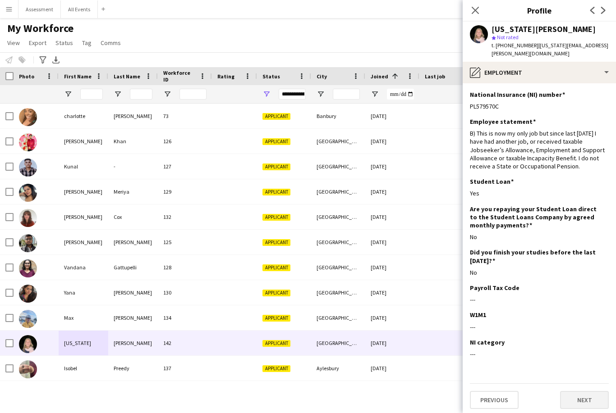
click at [591, 393] on button "Next" at bounding box center [584, 400] width 49 height 18
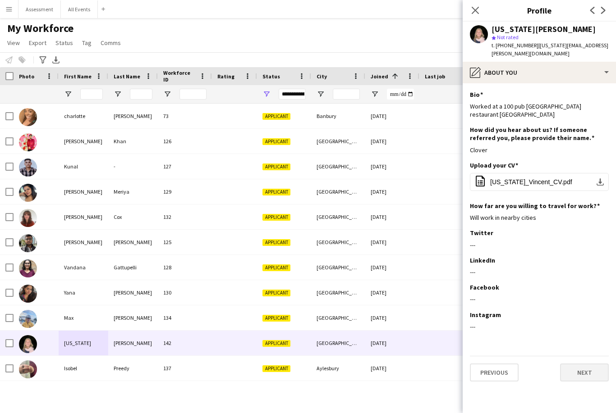
click at [590, 364] on button "Next" at bounding box center [584, 373] width 49 height 18
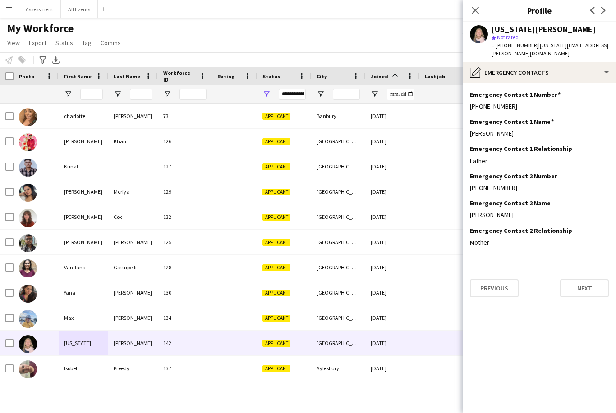
click at [557, 38] on div "star Not rated" at bounding box center [549, 37] width 117 height 8
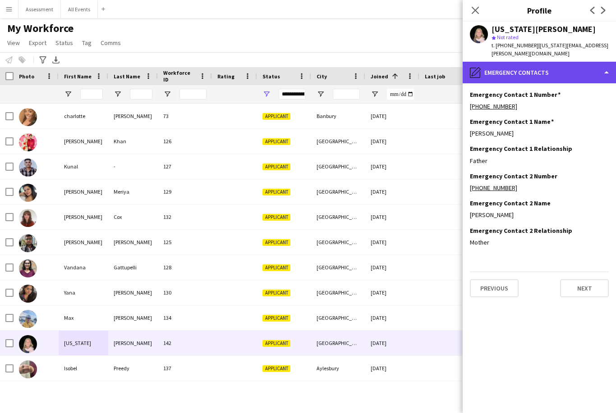
click at [514, 62] on div "pencil4 Emergency contacts" at bounding box center [539, 73] width 153 height 22
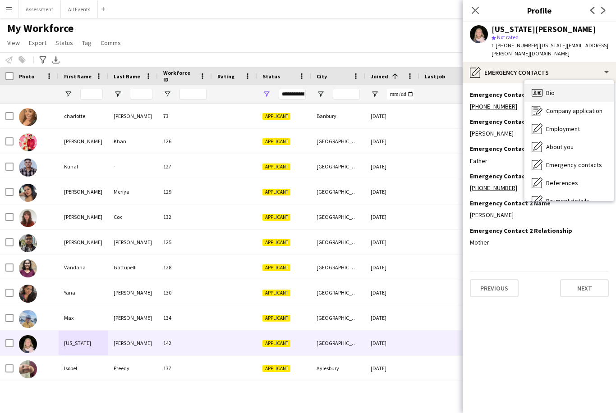
click at [568, 86] on div "Bio Bio" at bounding box center [568, 93] width 89 height 18
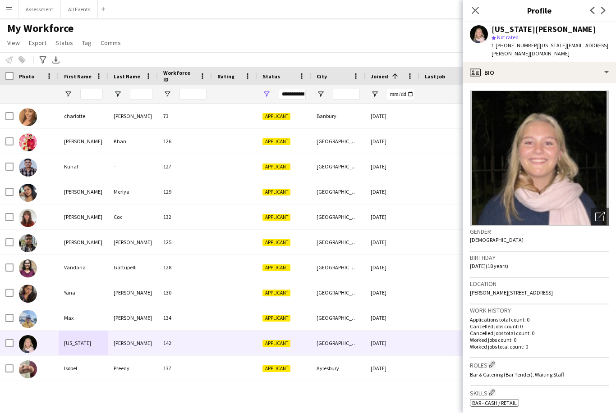
scroll to position [0, 0]
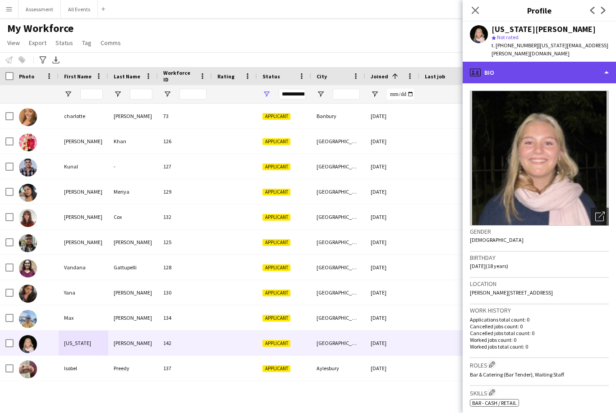
click at [590, 62] on div "profile Bio" at bounding box center [539, 73] width 153 height 22
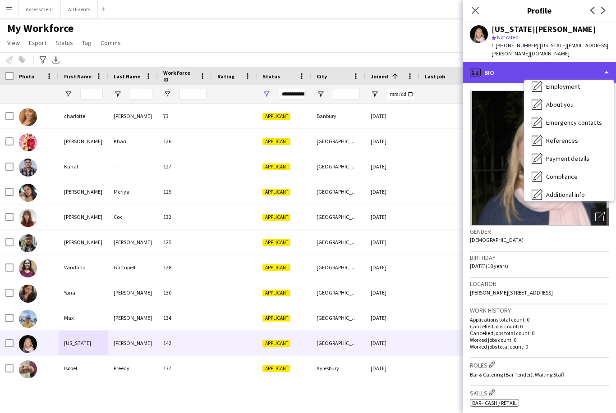
scroll to position [43, 0]
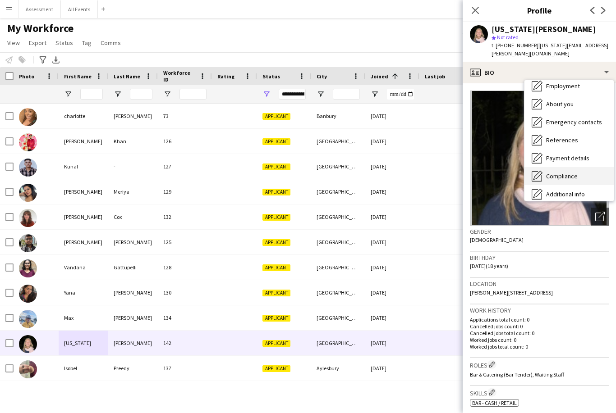
click at [581, 170] on div "Compliance Compliance" at bounding box center [568, 176] width 89 height 18
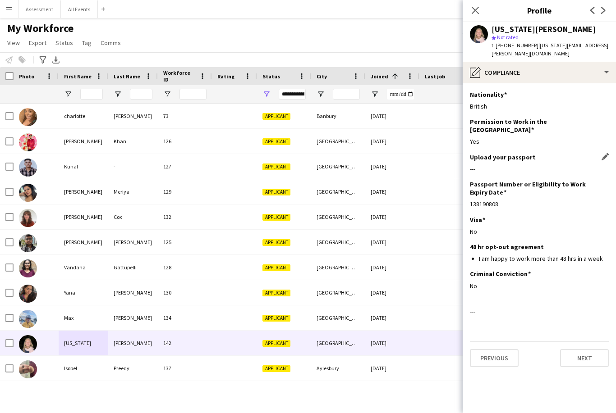
click at [548, 165] on div "---" at bounding box center [539, 169] width 139 height 8
click at [374, 380] on div "Ayaaz Khan 126 Applicant Oxford 23-09-2025 0 aysa.0209@gmail.com charlotte cole…" at bounding box center [294, 251] width 589 height 294
